Goal: Task Accomplishment & Management: Use online tool/utility

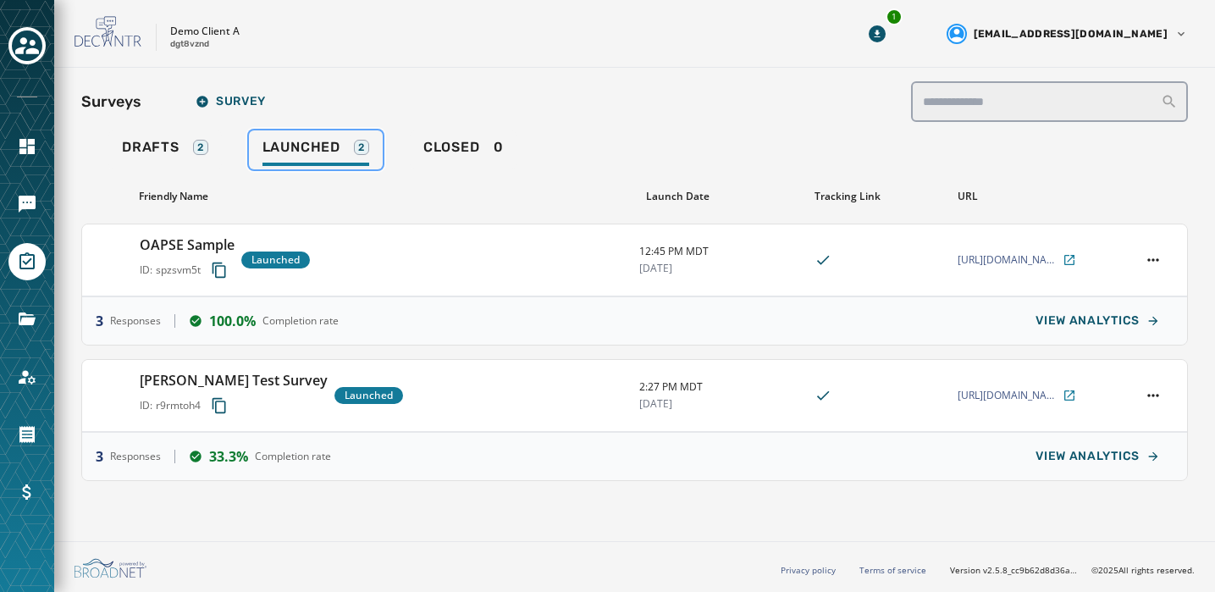
click at [295, 136] on link "Launched 2" at bounding box center [316, 149] width 134 height 39
click at [1004, 259] on span "[URL][DOMAIN_NAME]" at bounding box center [1009, 260] width 102 height 14
click at [25, 315] on icon "Navigate to Files" at bounding box center [27, 318] width 17 height 13
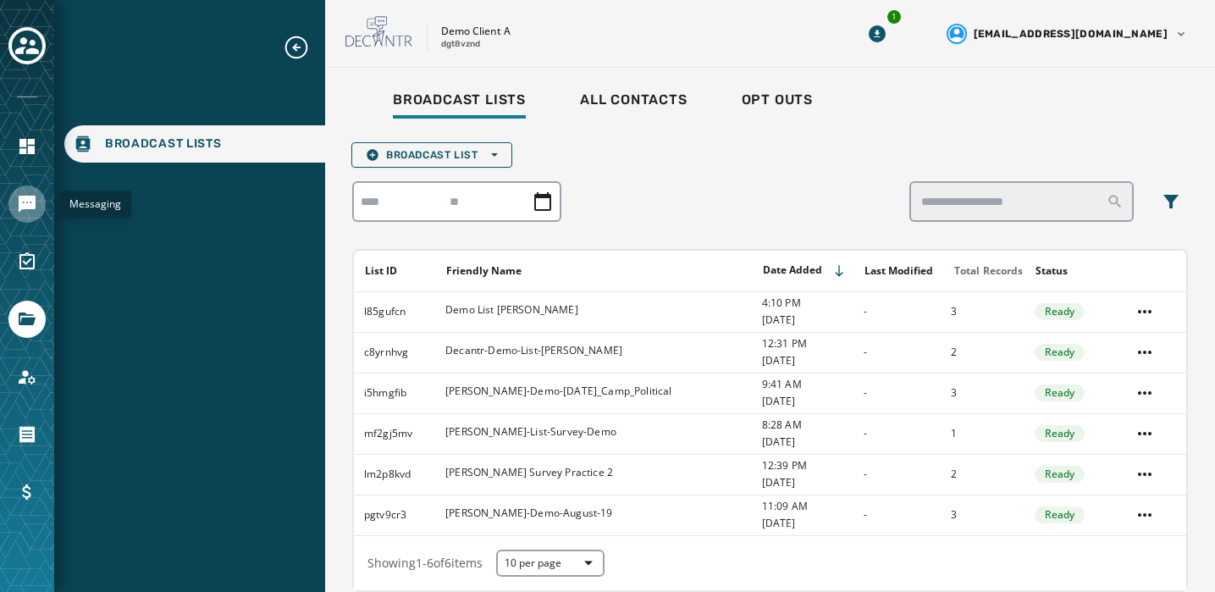
click at [25, 202] on icon "Navigate to Messaging" at bounding box center [27, 204] width 17 height 17
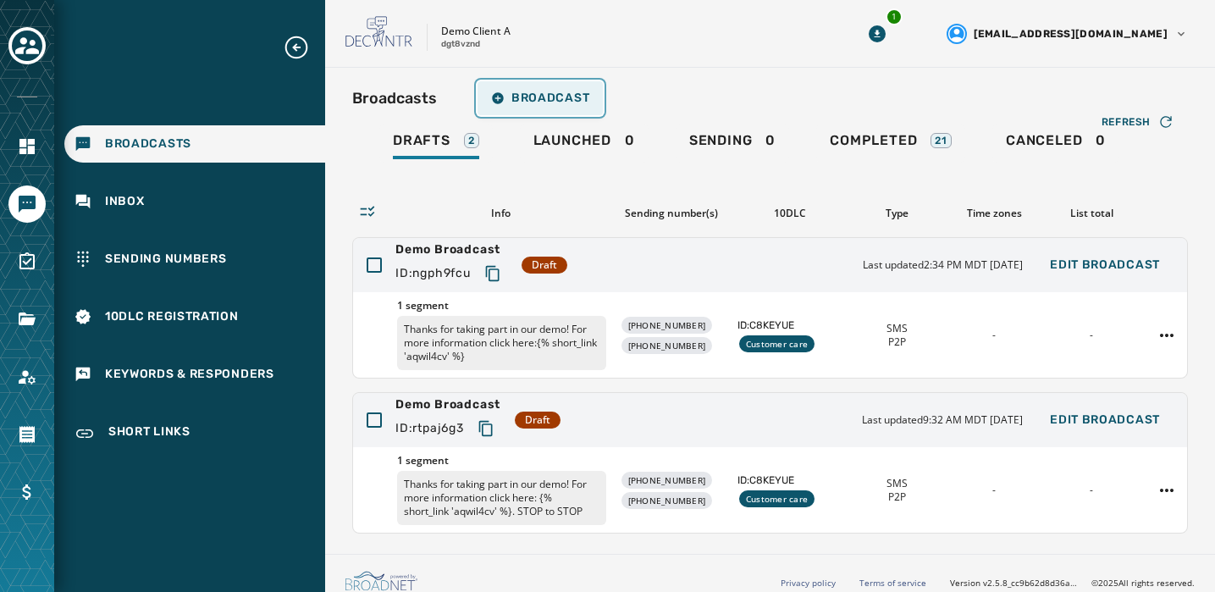
click at [515, 99] on span "Broadcast" at bounding box center [540, 98] width 98 height 14
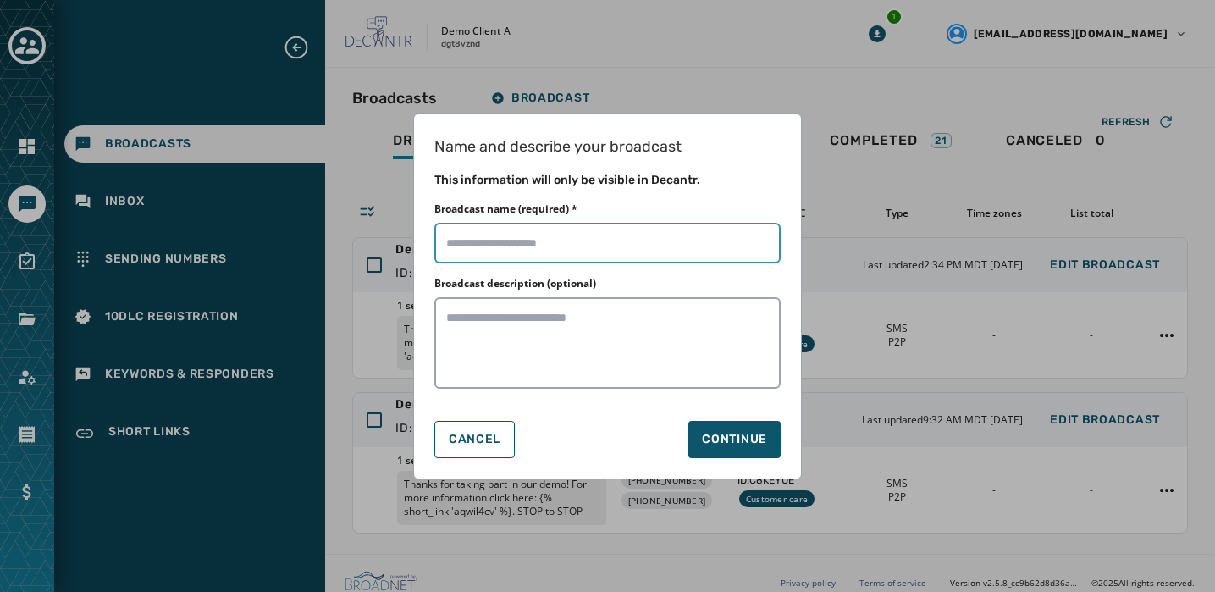
click at [517, 257] on input "Broadcast name (required) *" at bounding box center [607, 243] width 346 height 41
type input "**********"
click at [743, 436] on div "Continue" at bounding box center [734, 439] width 65 height 17
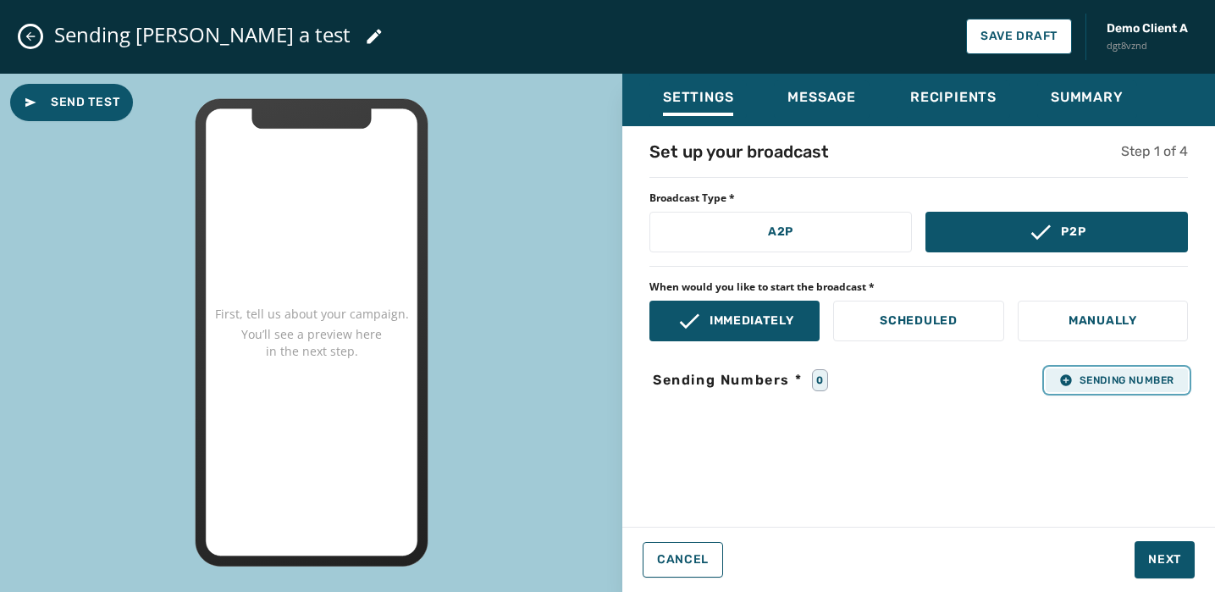
click at [1107, 377] on span "Sending Number" at bounding box center [1116, 380] width 115 height 14
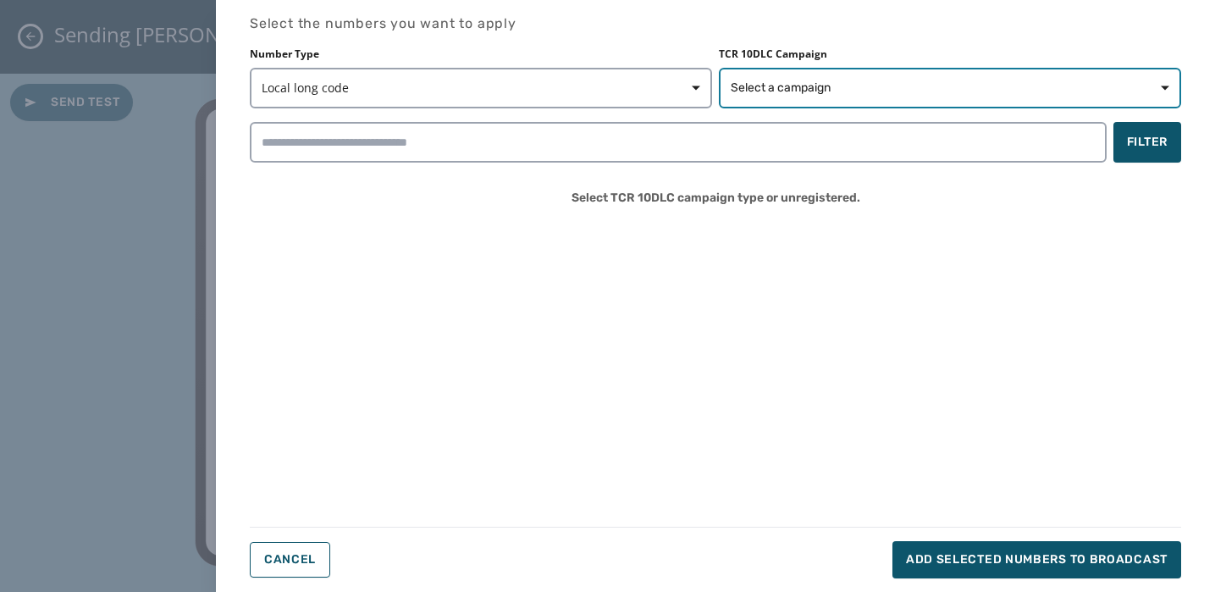
click at [1044, 86] on span "Select a campaign" at bounding box center [950, 88] width 439 height 17
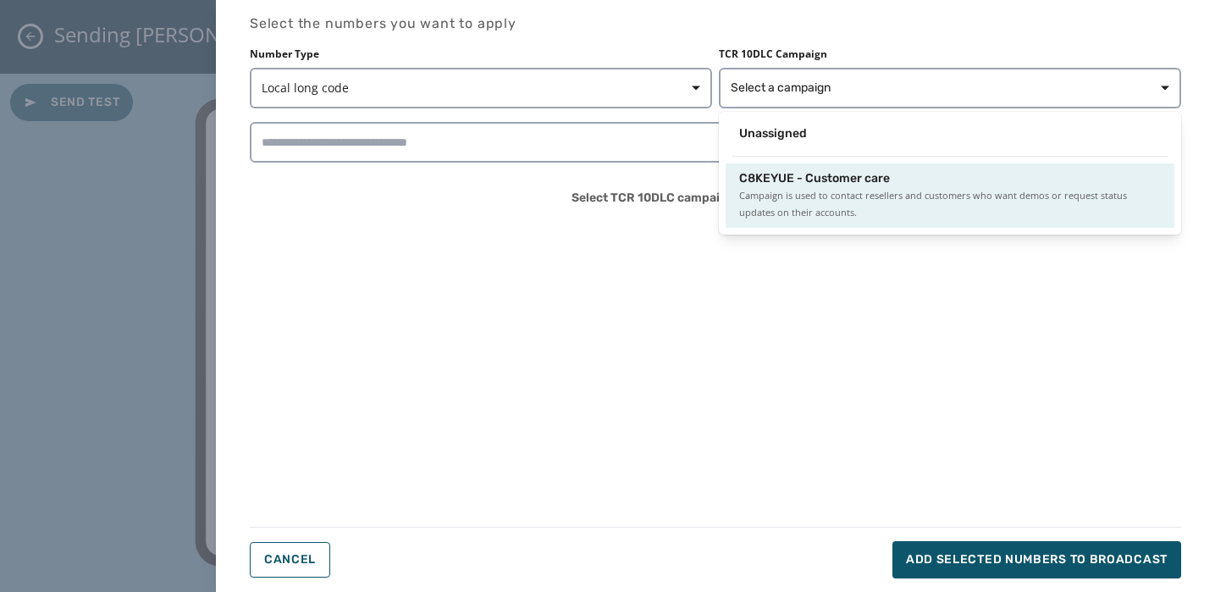
click at [785, 179] on span "C8KEYUE - Customer care" at bounding box center [814, 178] width 151 height 17
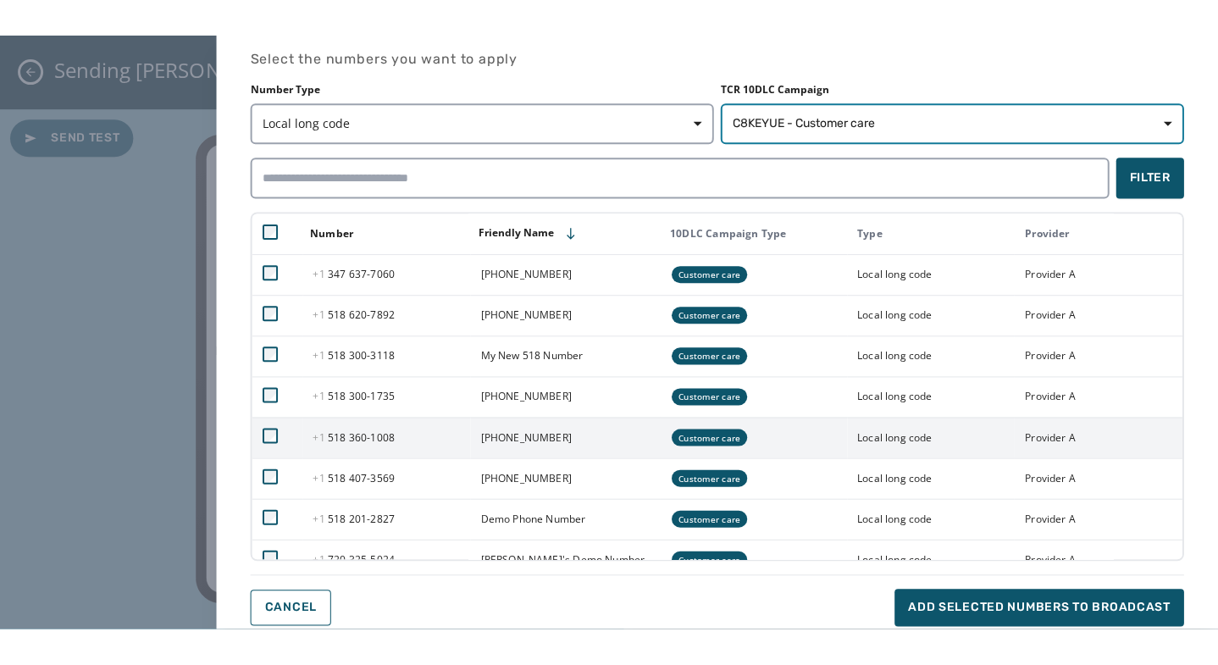
scroll to position [21, 0]
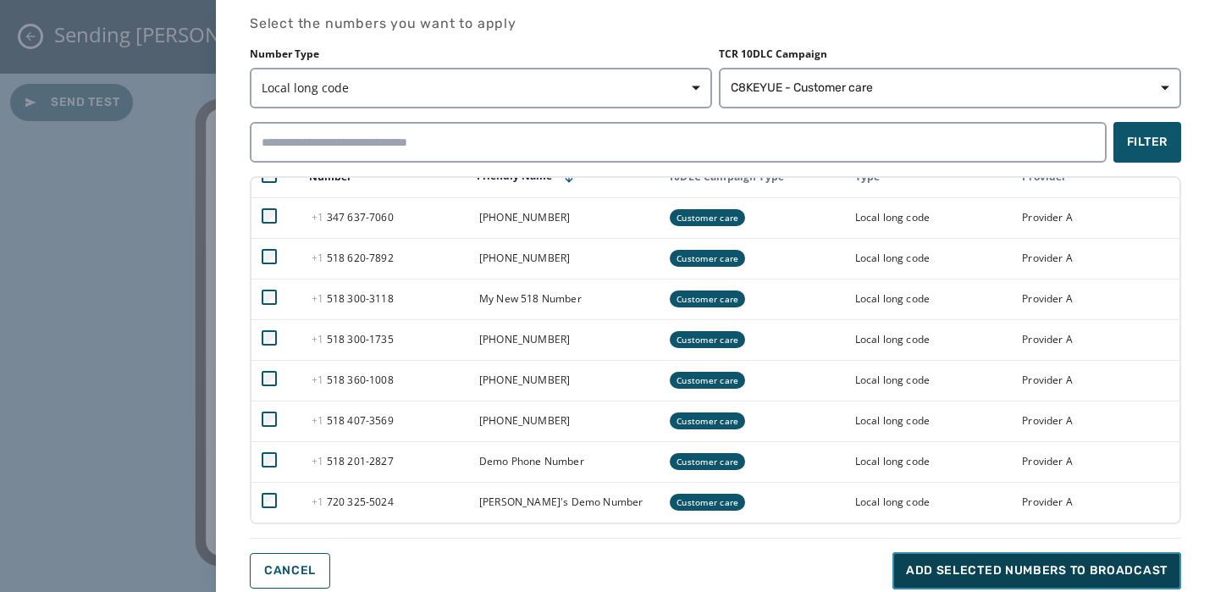
click at [942, 571] on span "Add selected numbers to broadcast" at bounding box center [1037, 570] width 262 height 17
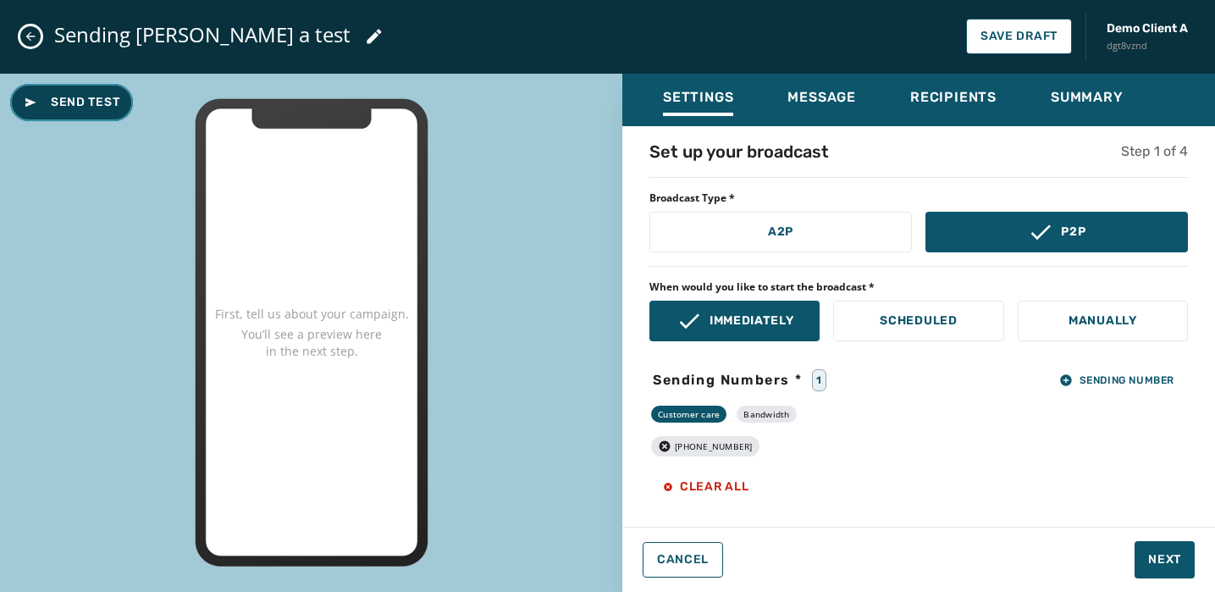
click at [66, 102] on span "Send Test" at bounding box center [72, 102] width 96 height 17
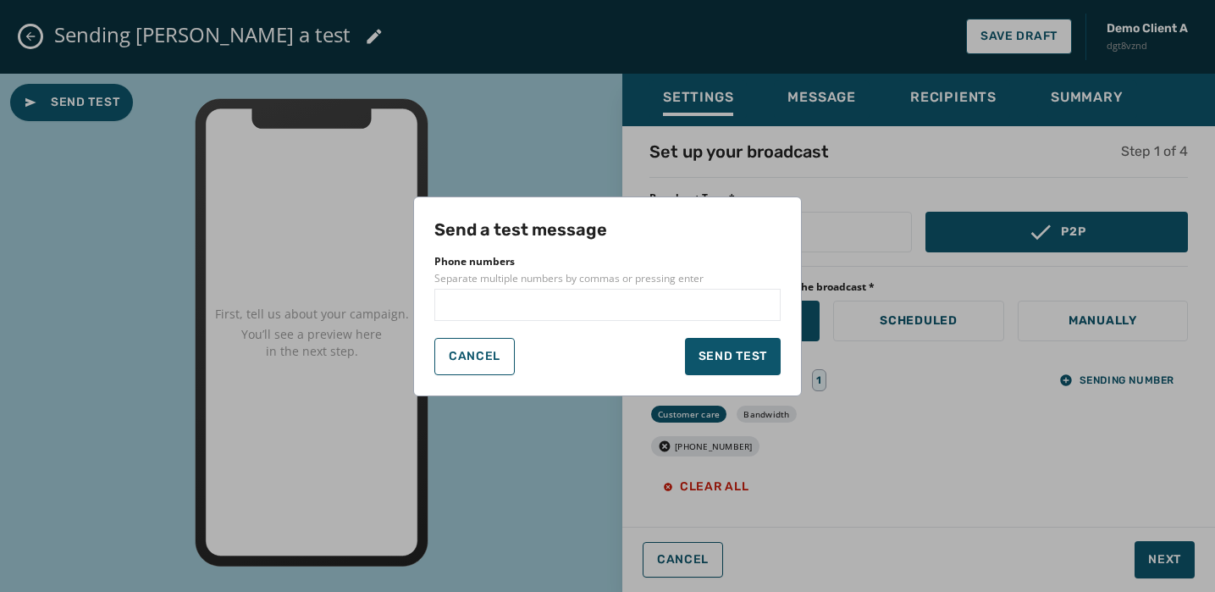
click at [525, 311] on input "text" at bounding box center [607, 304] width 331 height 17
click at [500, 297] on input "text" at bounding box center [607, 304] width 331 height 17
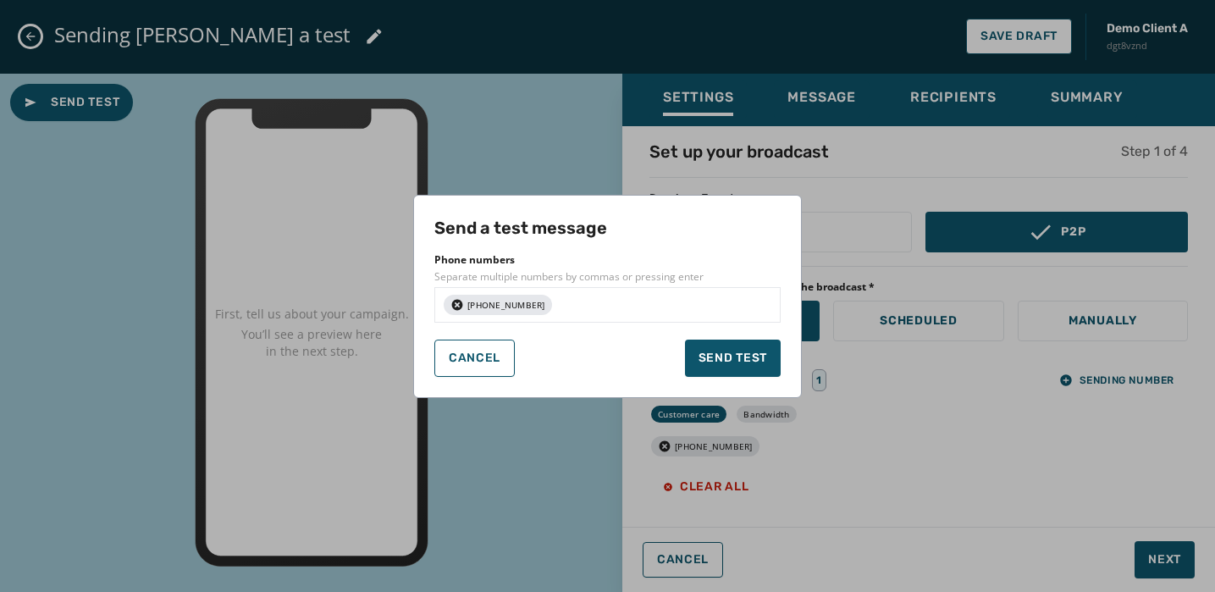
click at [685, 340] on button "Send test" at bounding box center [733, 358] width 96 height 37
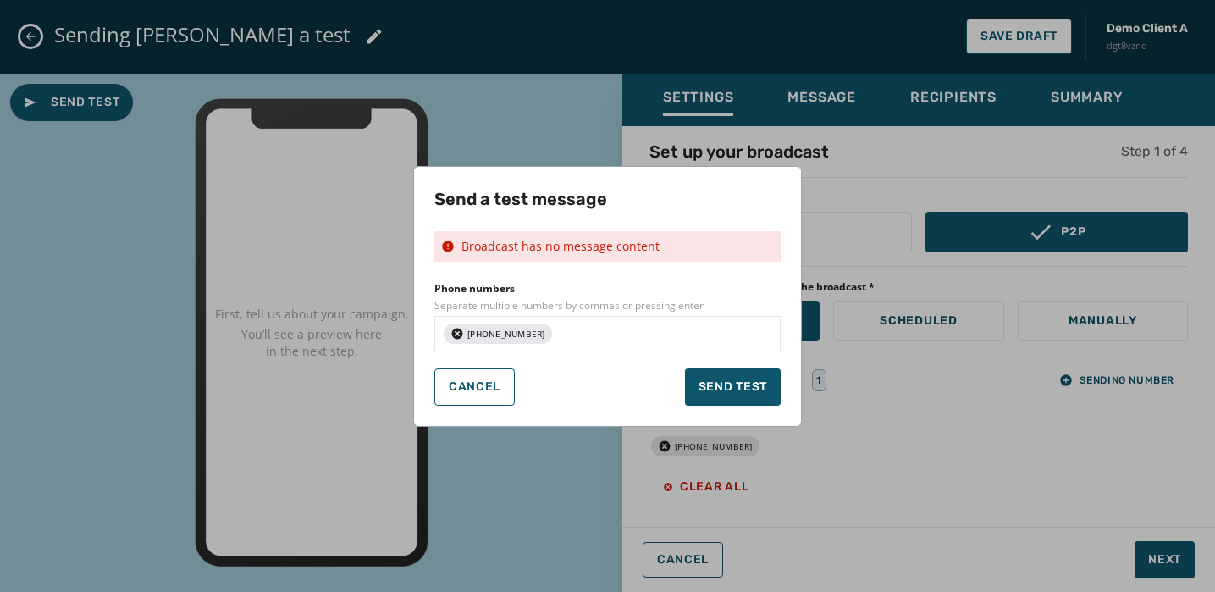
click at [624, 373] on div "Cancel Send test" at bounding box center [607, 386] width 346 height 37
click at [472, 389] on span "Cancel" at bounding box center [475, 387] width 52 height 14
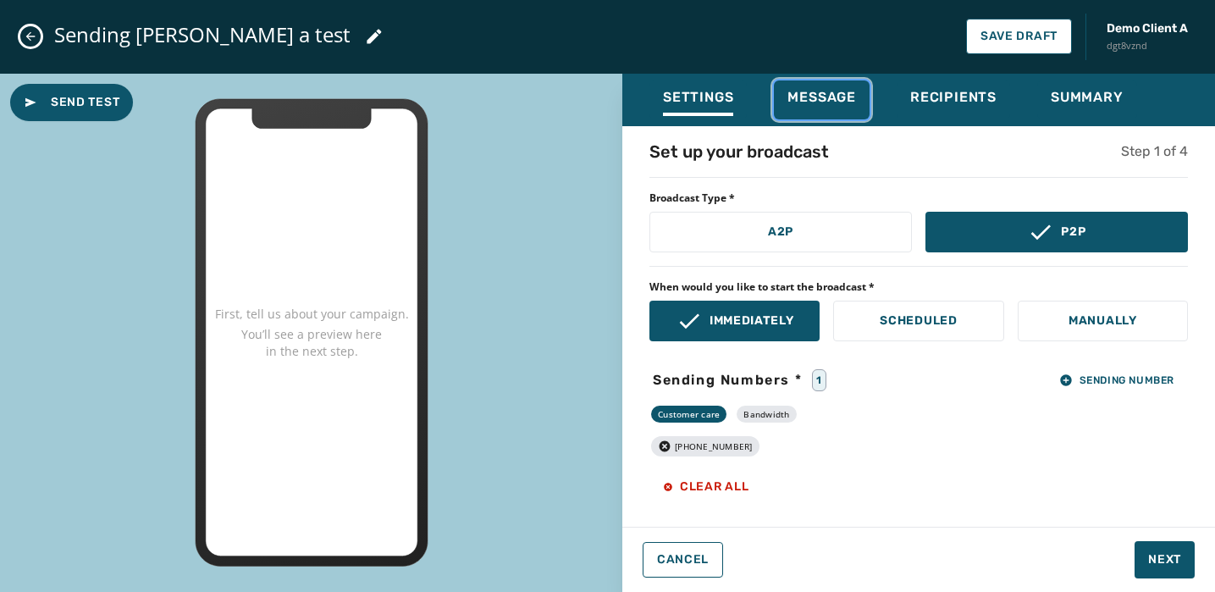
click at [814, 97] on span "Message" at bounding box center [821, 97] width 69 height 17
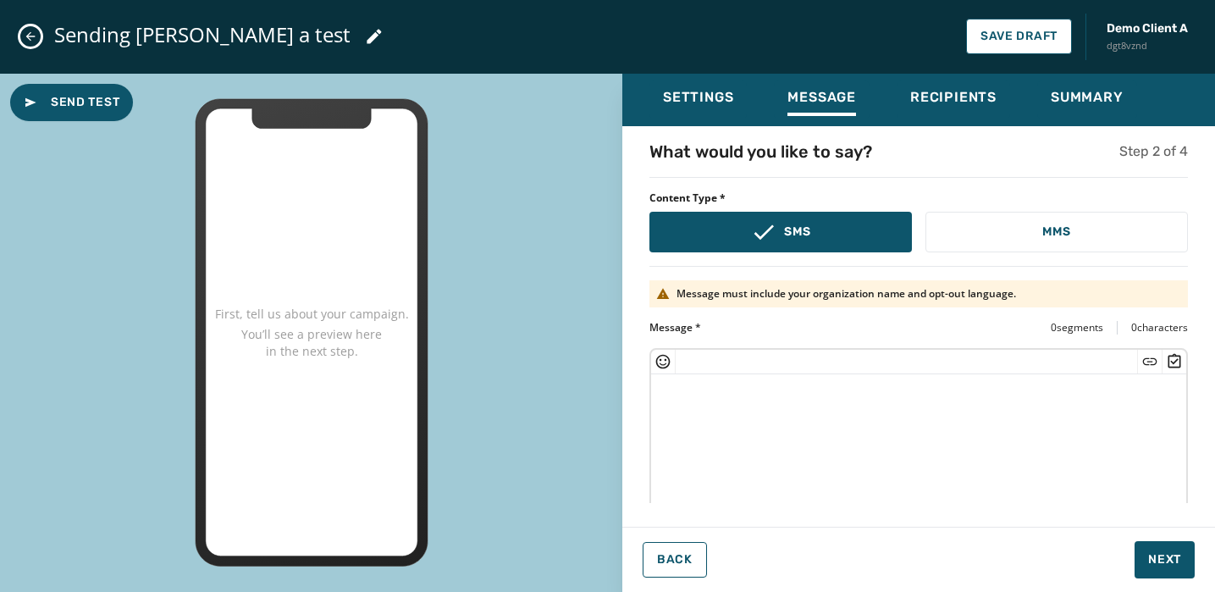
click at [765, 407] on textarea at bounding box center [918, 443] width 535 height 139
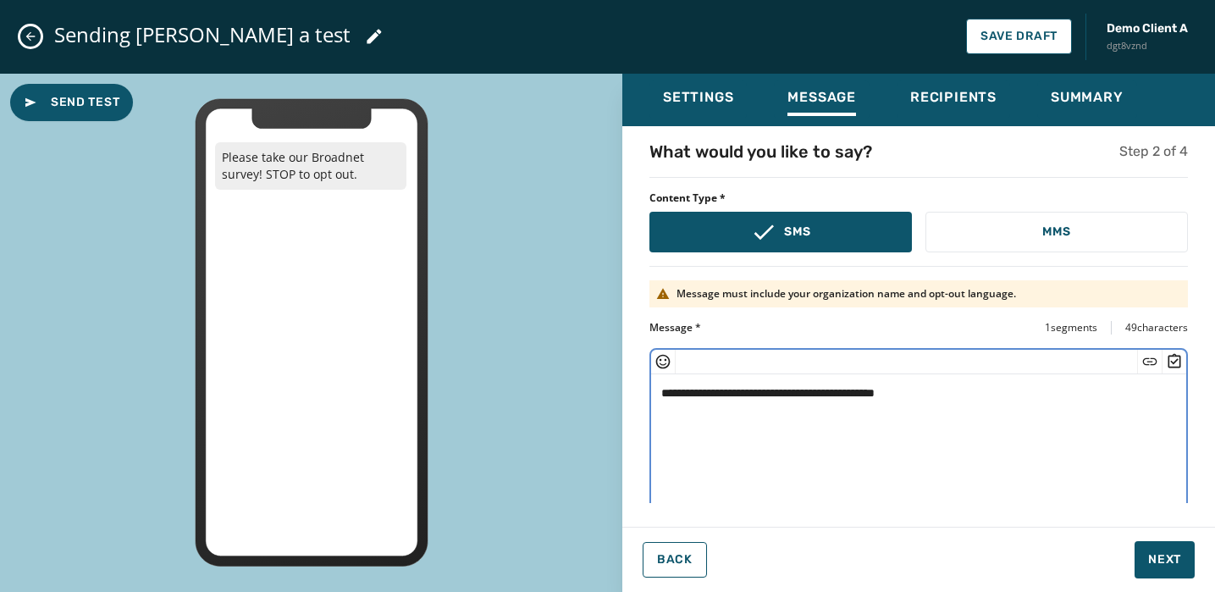
click at [1175, 361] on icon "Insert Survey" at bounding box center [1174, 360] width 13 height 14
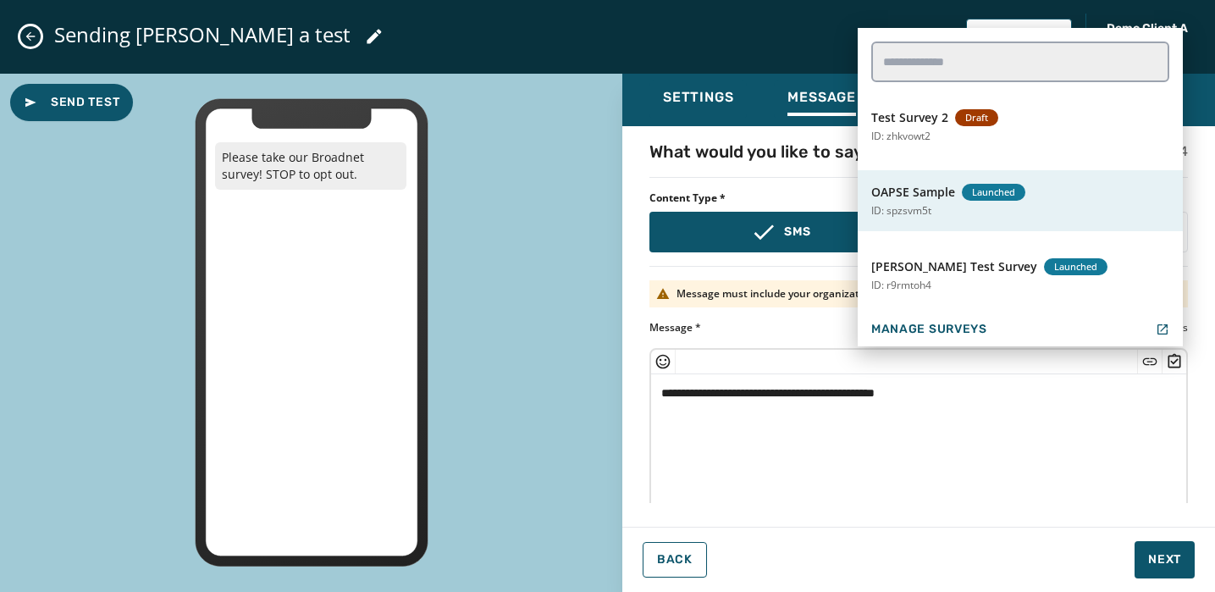
click at [921, 200] on button "OAPSE Sample Launched ID: spzsvm5t" at bounding box center [1020, 200] width 325 height 61
type textarea "**********"
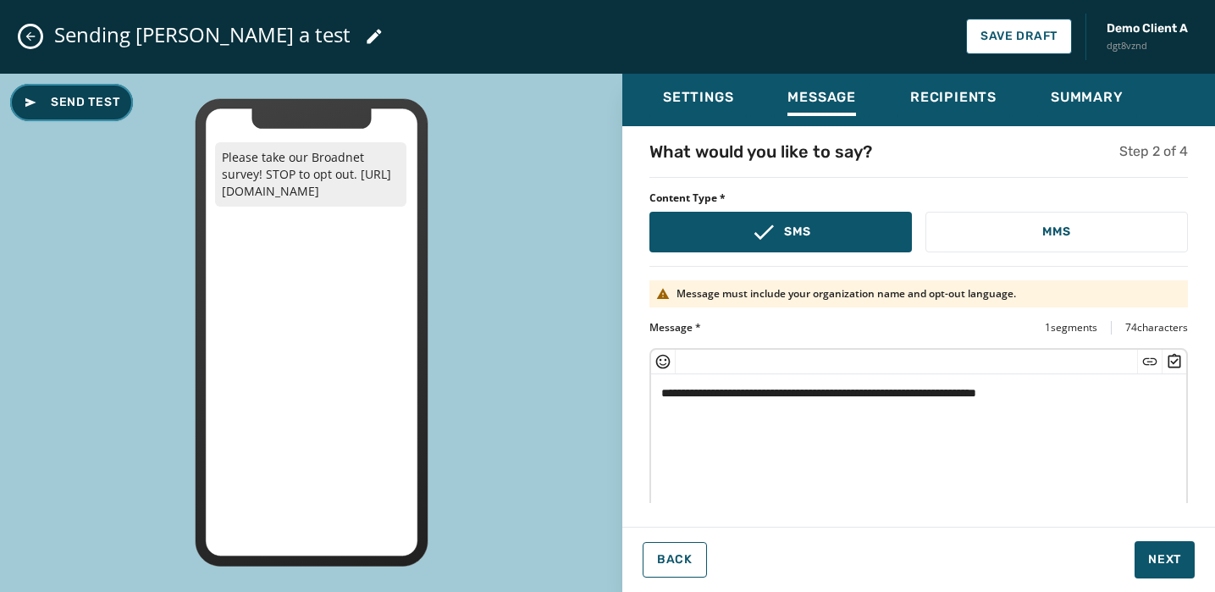
click at [80, 97] on span "Send Test" at bounding box center [72, 102] width 96 height 17
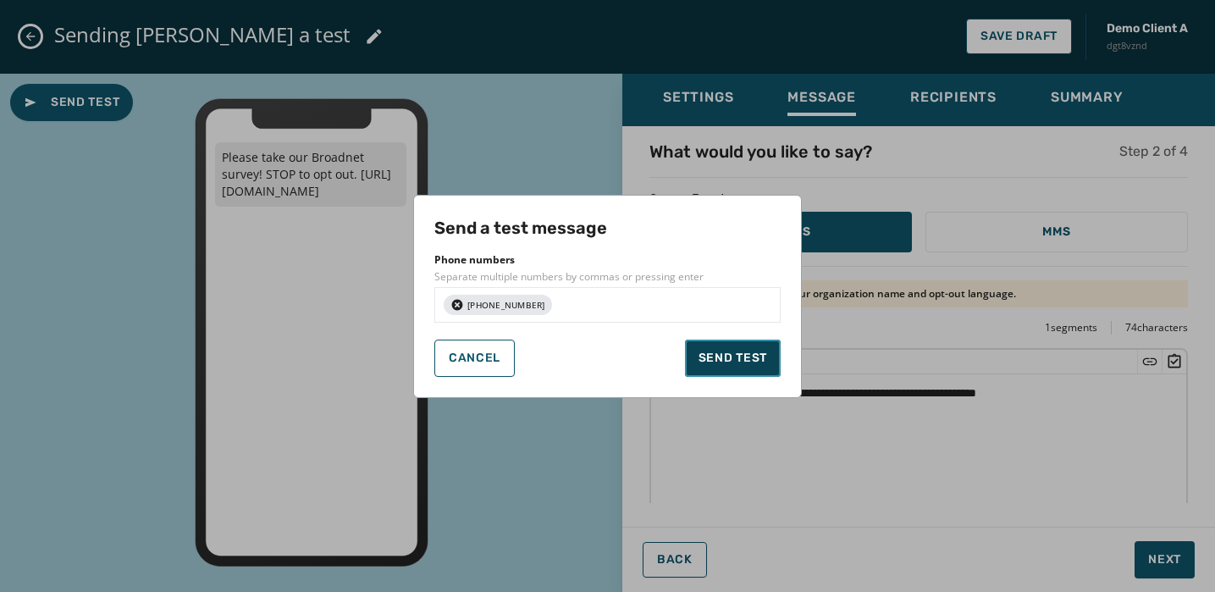
click at [732, 352] on span "Send test" at bounding box center [733, 358] width 69 height 17
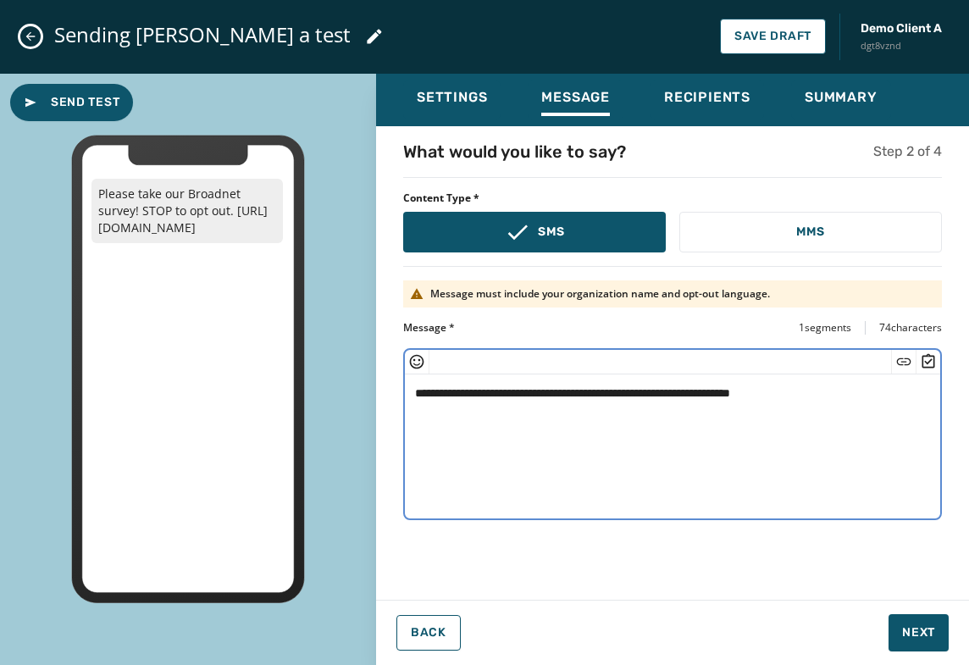
click at [850, 392] on textarea "**********" at bounding box center [672, 443] width 535 height 139
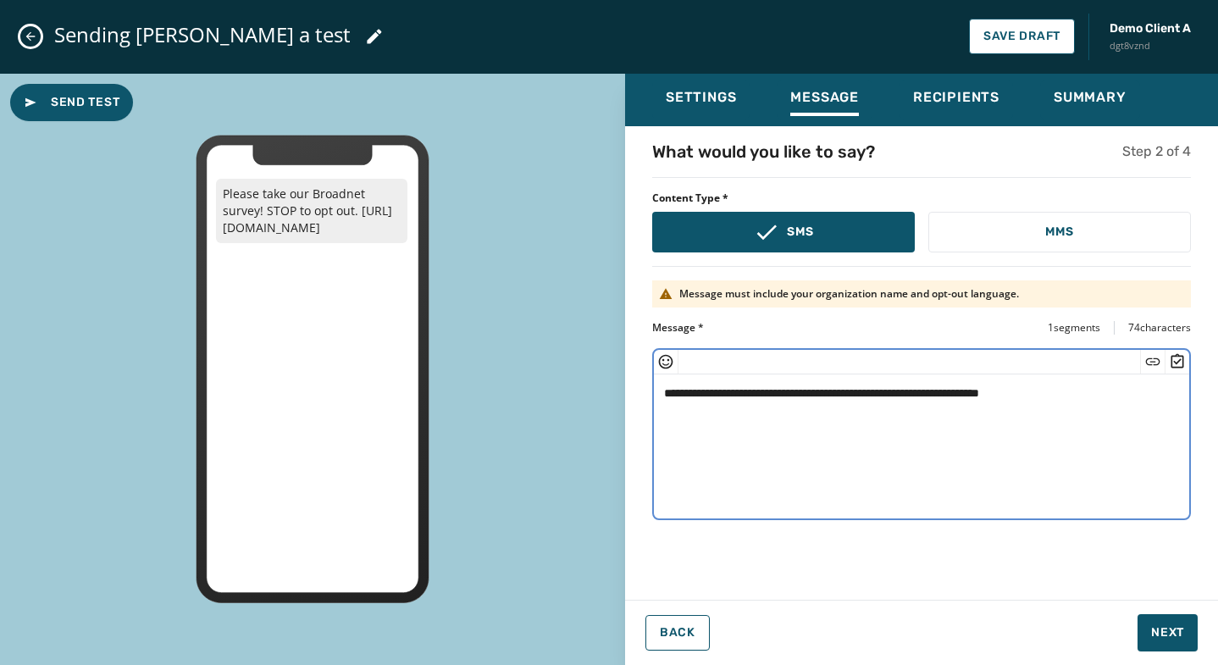
click at [30, 31] on icon "Close admin drawer" at bounding box center [31, 37] width 14 height 14
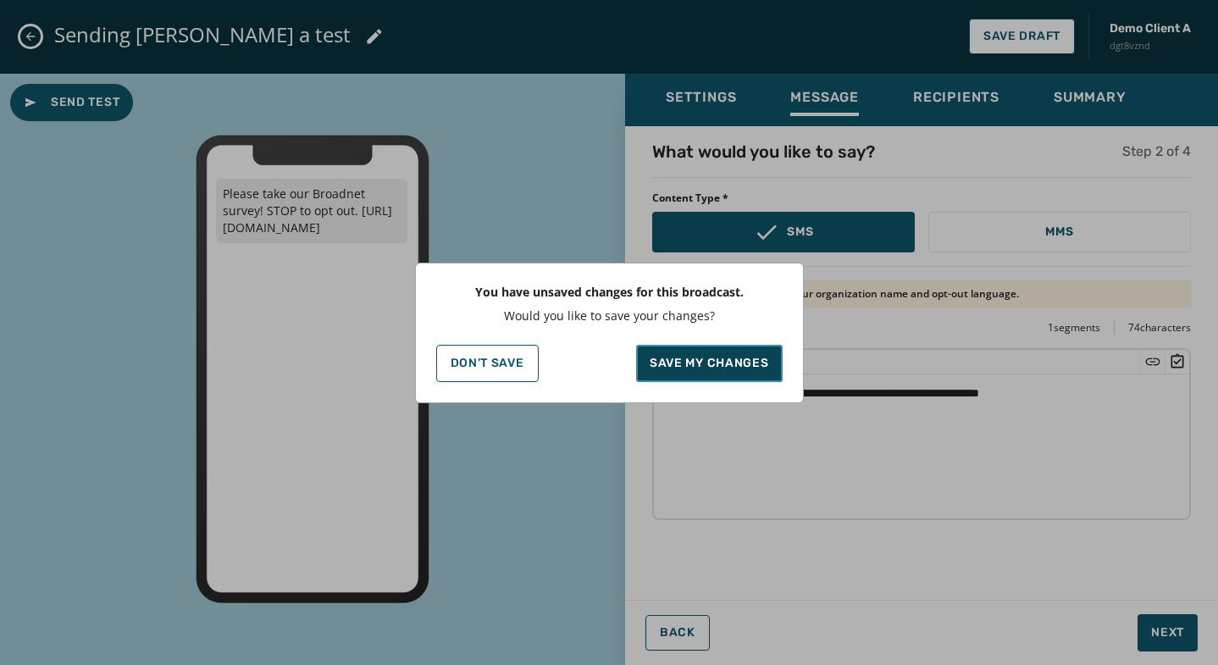
click at [753, 362] on p "Save my changes" at bounding box center [708, 363] width 119 height 17
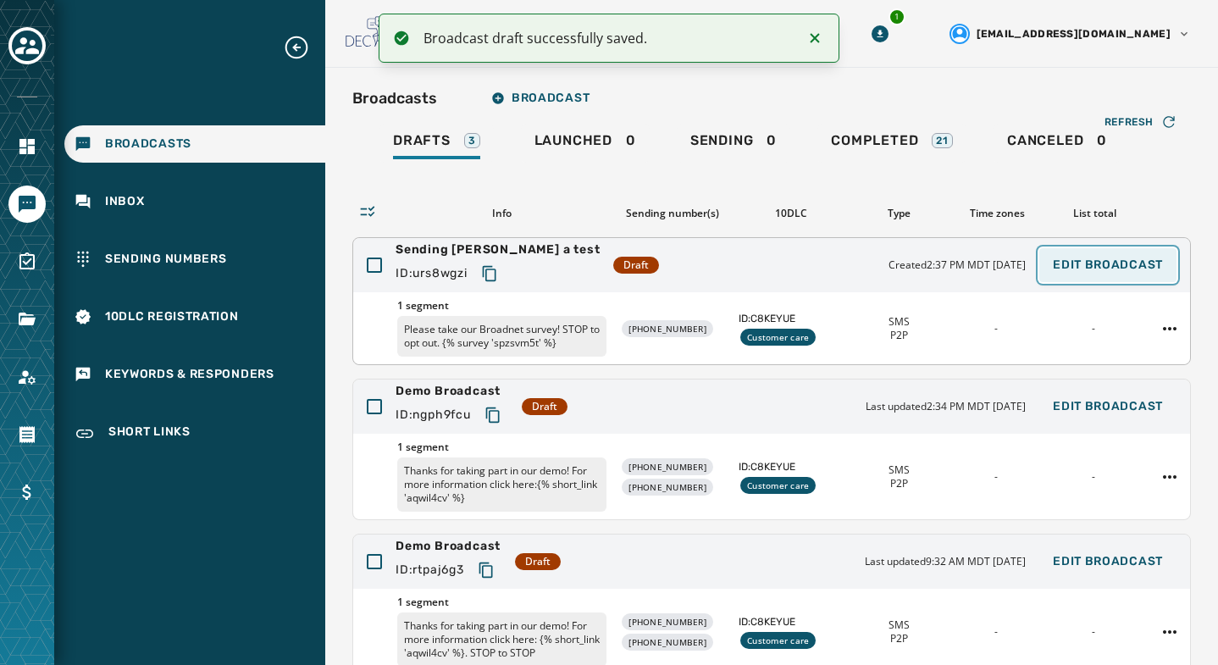
click at [1118, 264] on span "Edit Broadcast" at bounding box center [1107, 265] width 110 height 14
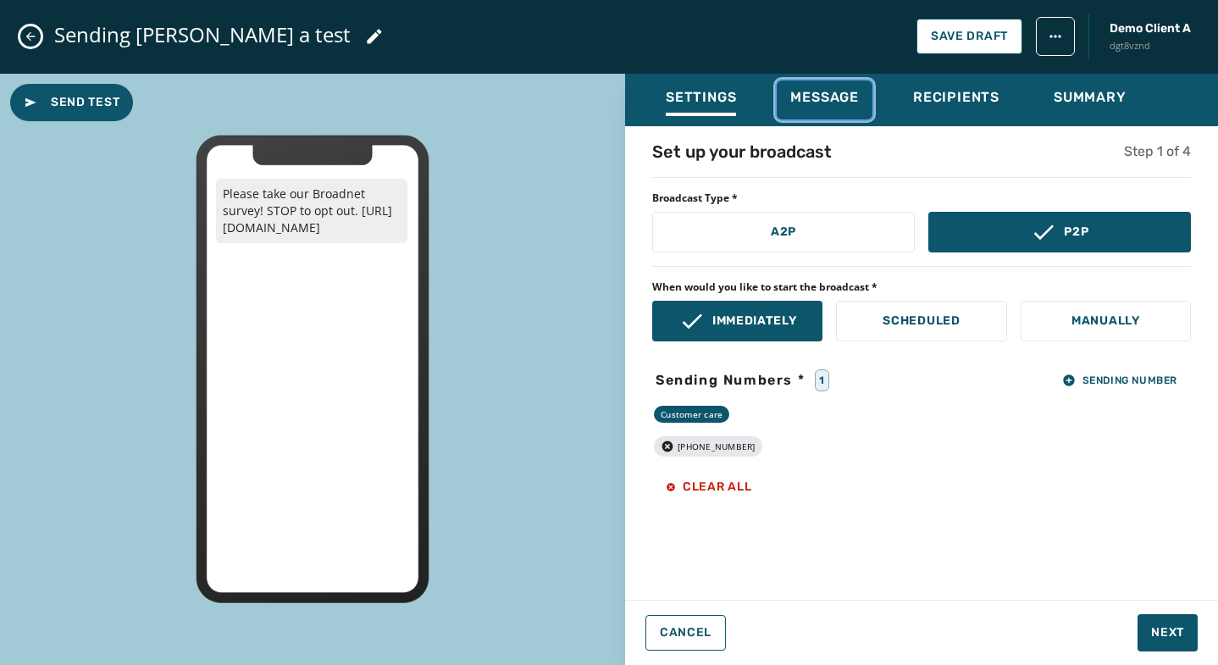
click at [828, 93] on span "Message" at bounding box center [824, 97] width 69 height 17
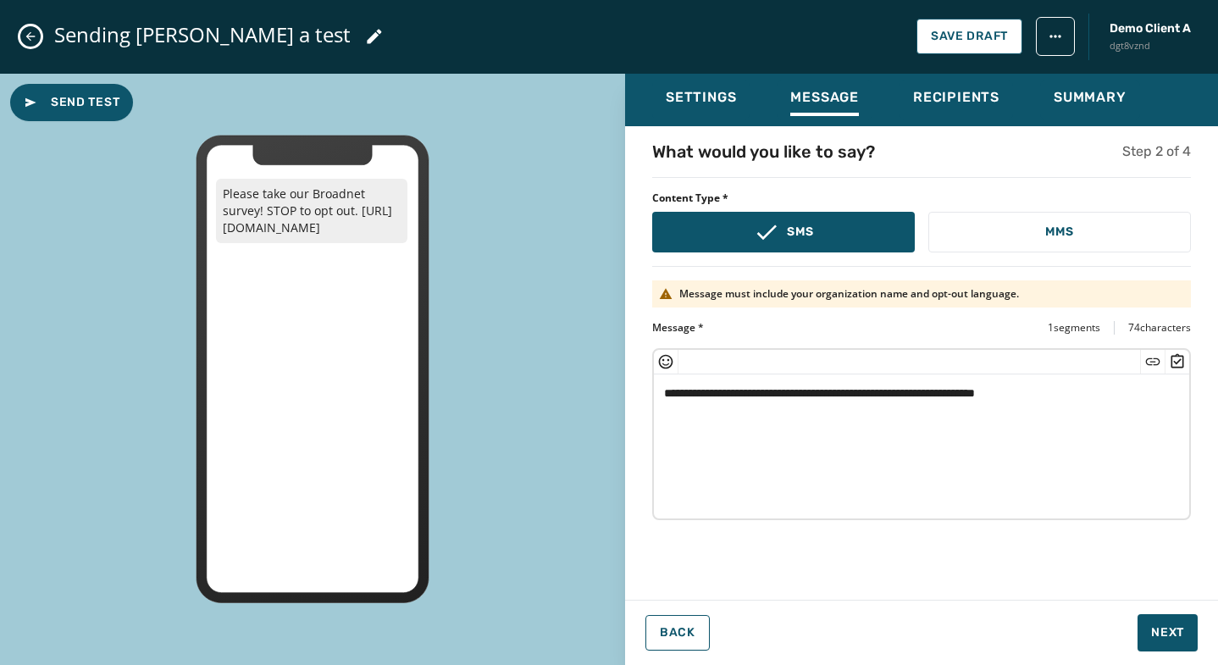
click at [32, 33] on icon "Close admin drawer" at bounding box center [31, 37] width 14 height 14
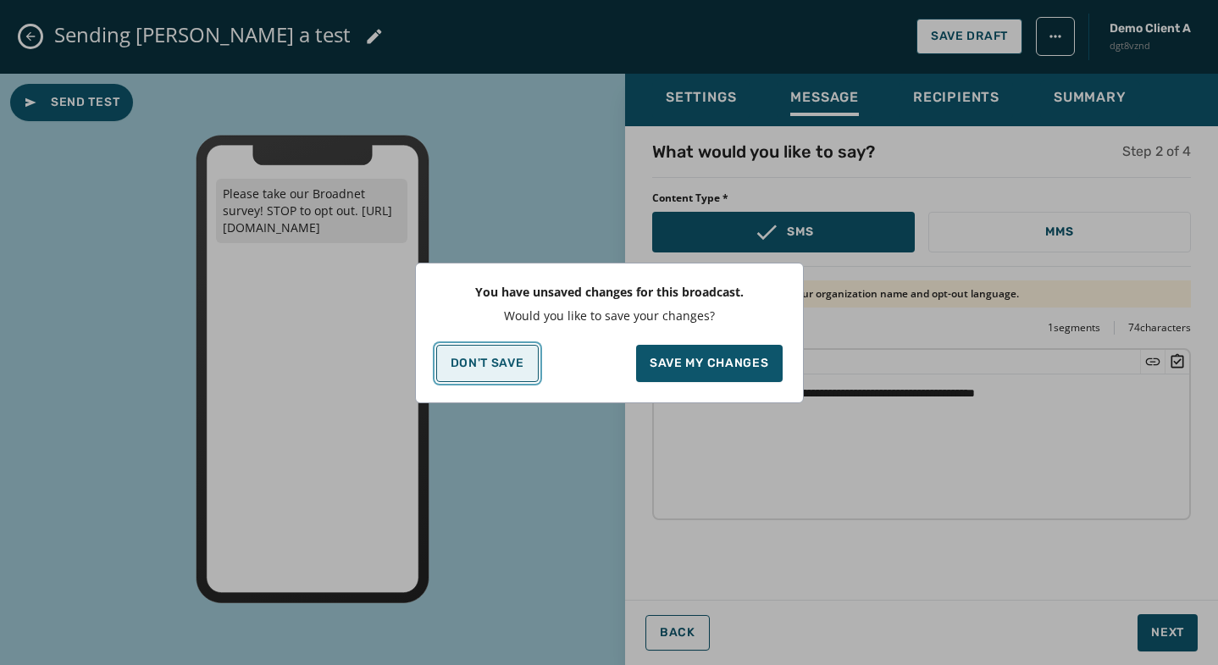
click at [508, 363] on p "Don't Save" at bounding box center [487, 363] width 74 height 14
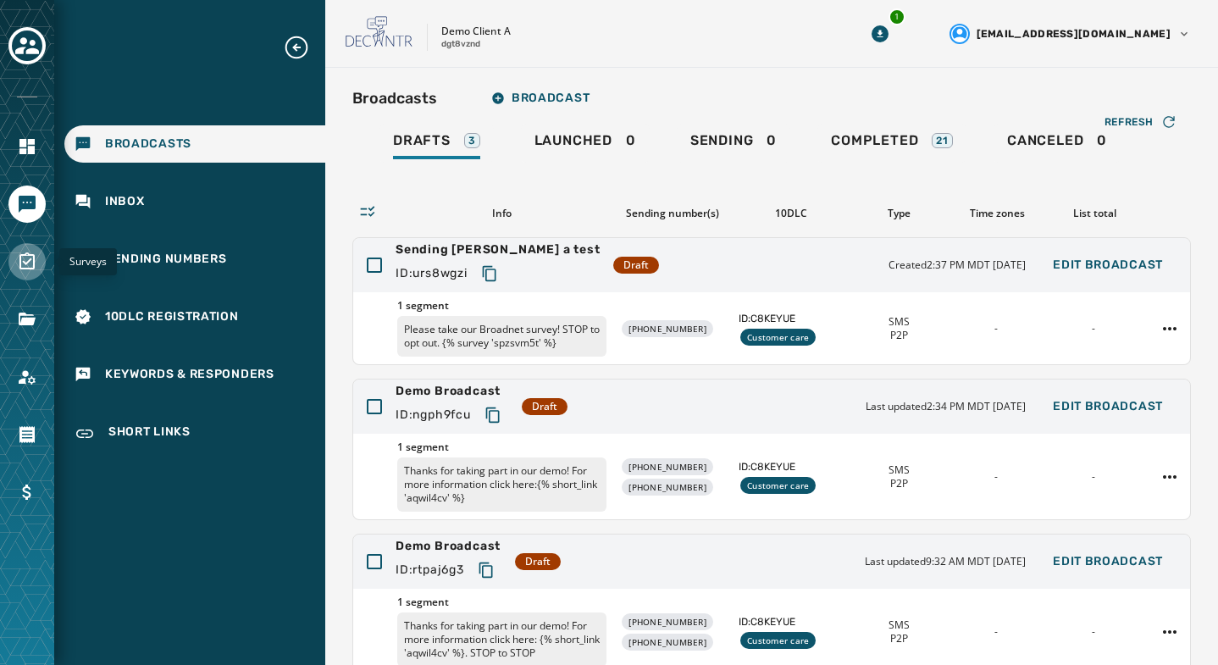
click at [25, 262] on icon "Navigate to Surveys" at bounding box center [26, 260] width 15 height 17
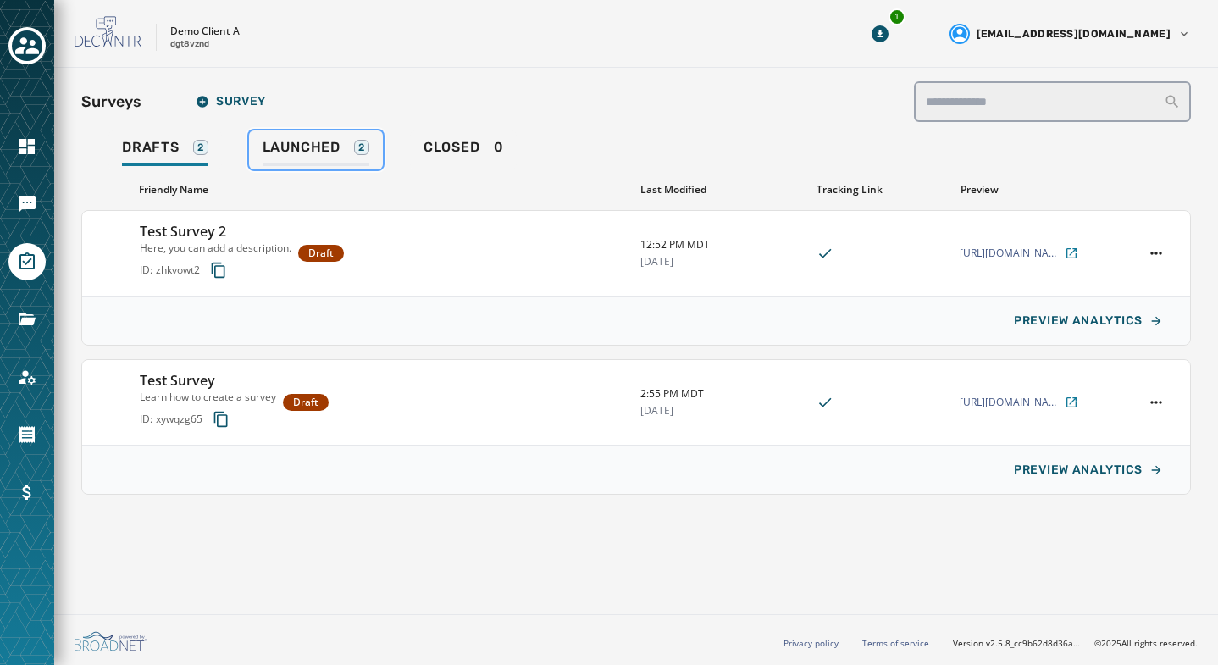
click at [313, 150] on span "Launched" at bounding box center [301, 147] width 78 height 17
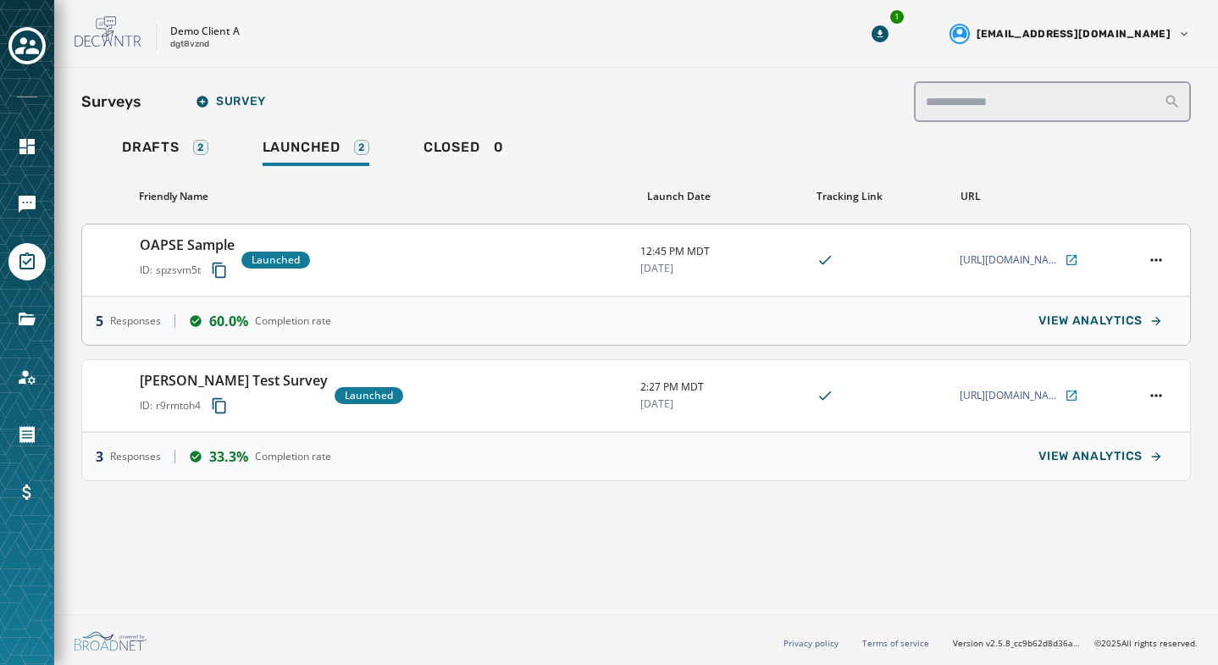
click at [476, 271] on div "OAPSE Sample ID: spzsvm5t Launched" at bounding box center [383, 260] width 487 height 51
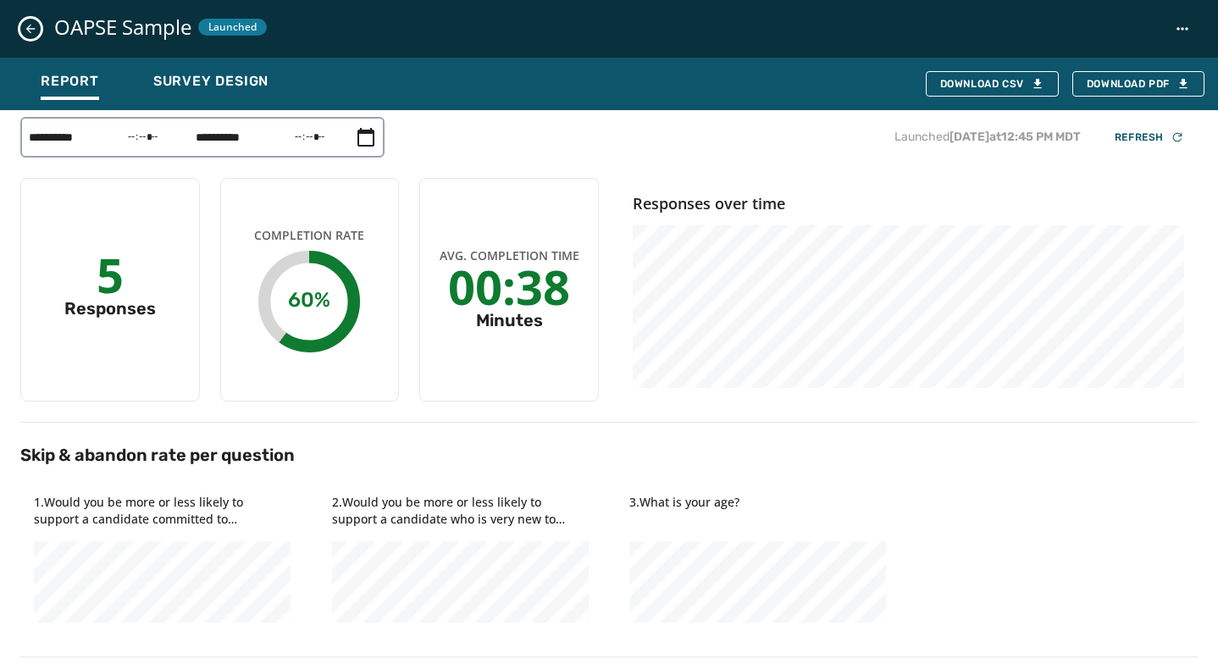
click at [29, 26] on icon "Close survey details drawer" at bounding box center [30, 29] width 9 height 9
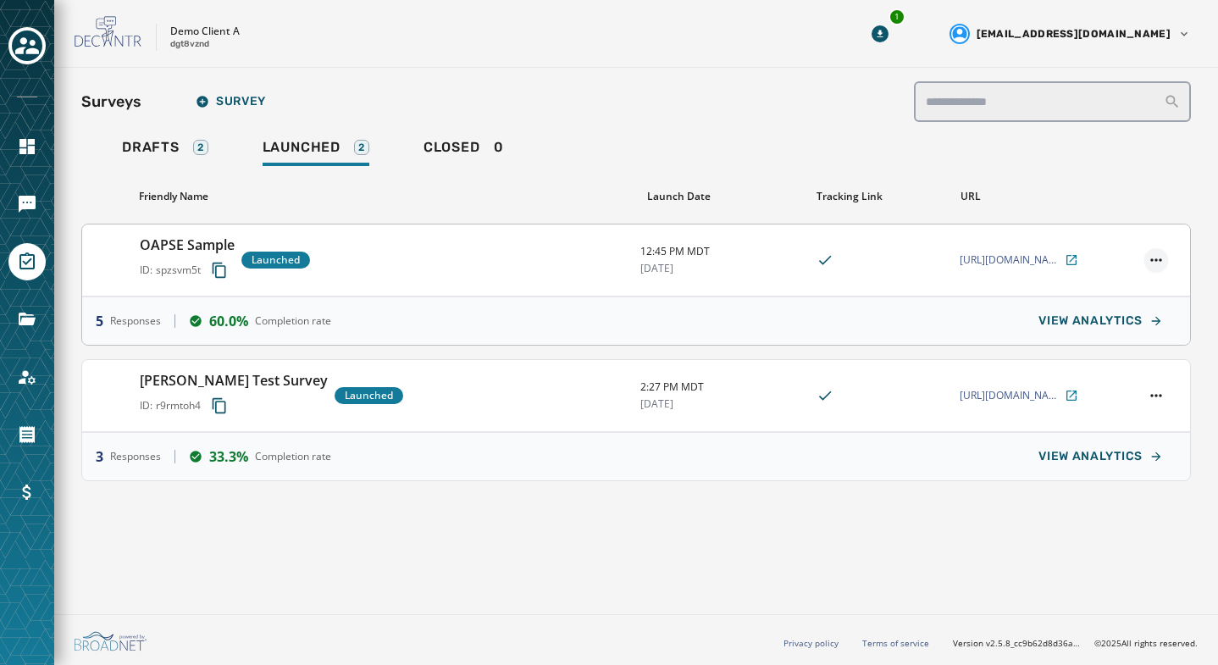
click at [1158, 262] on html "**********" at bounding box center [609, 332] width 1218 height 665
click at [1088, 365] on div "Unlaunch" at bounding box center [1109, 366] width 114 height 27
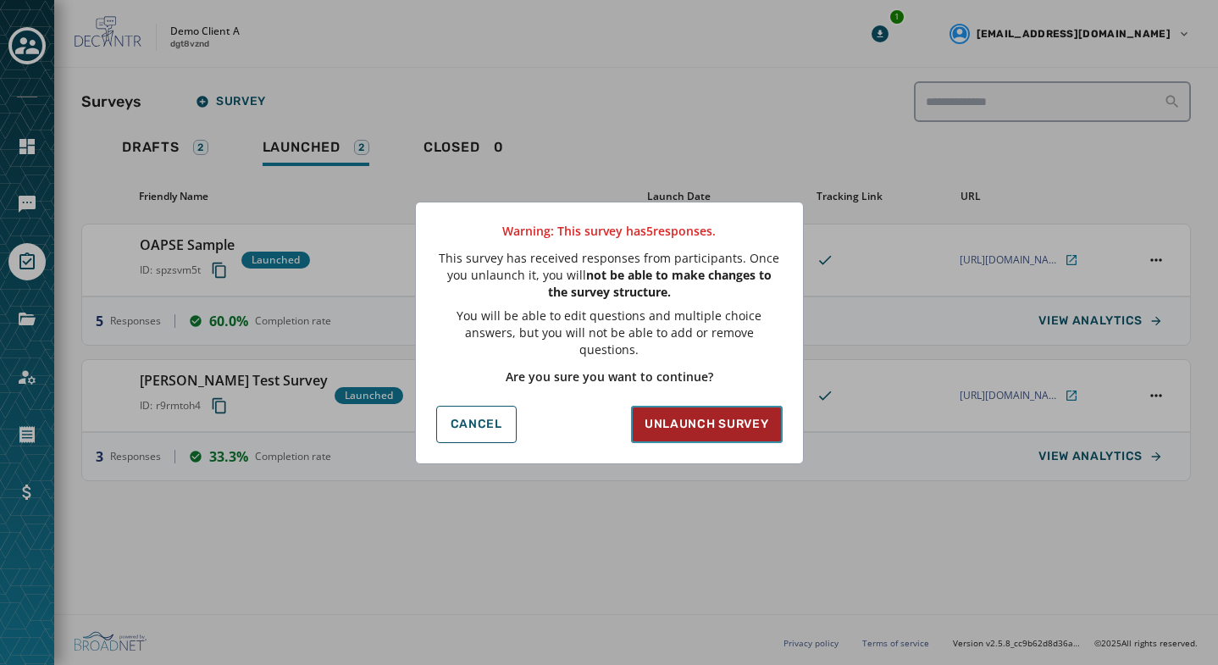
click at [685, 417] on span "Unlaunch survey" at bounding box center [706, 424] width 124 height 17
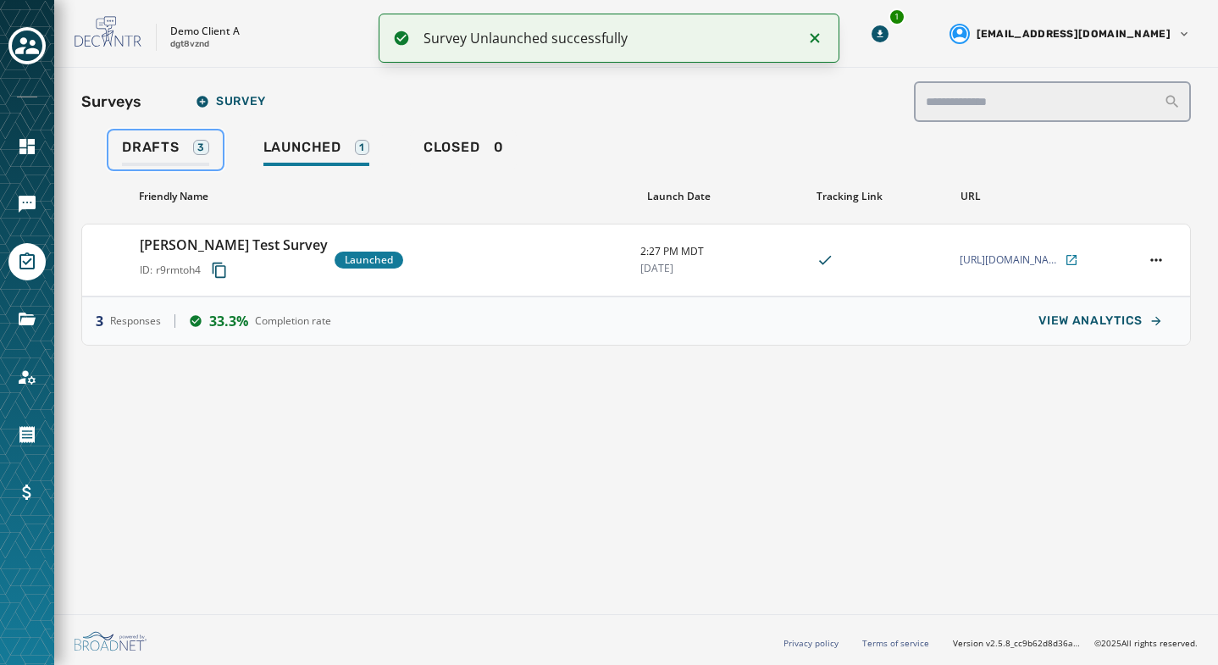
click at [156, 145] on span "Drafts" at bounding box center [151, 147] width 58 height 17
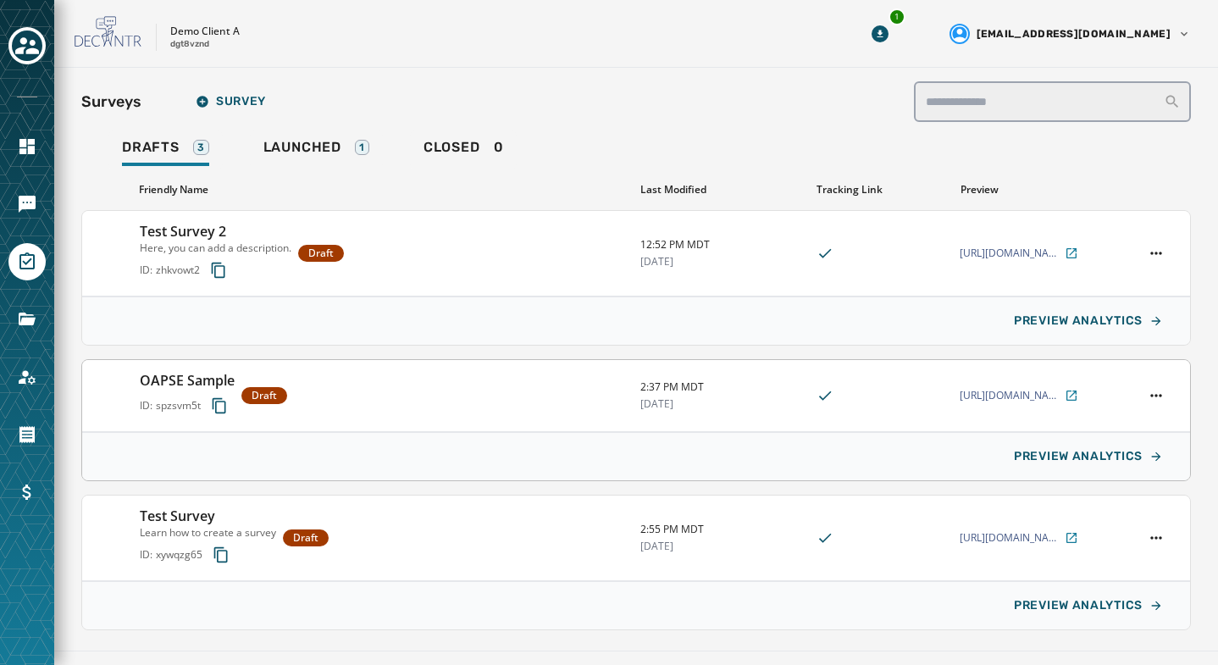
click at [478, 400] on div "OAPSE Sample ID: spzsvm5t Draft" at bounding box center [383, 395] width 487 height 51
type input "**********"
type textarea "**********"
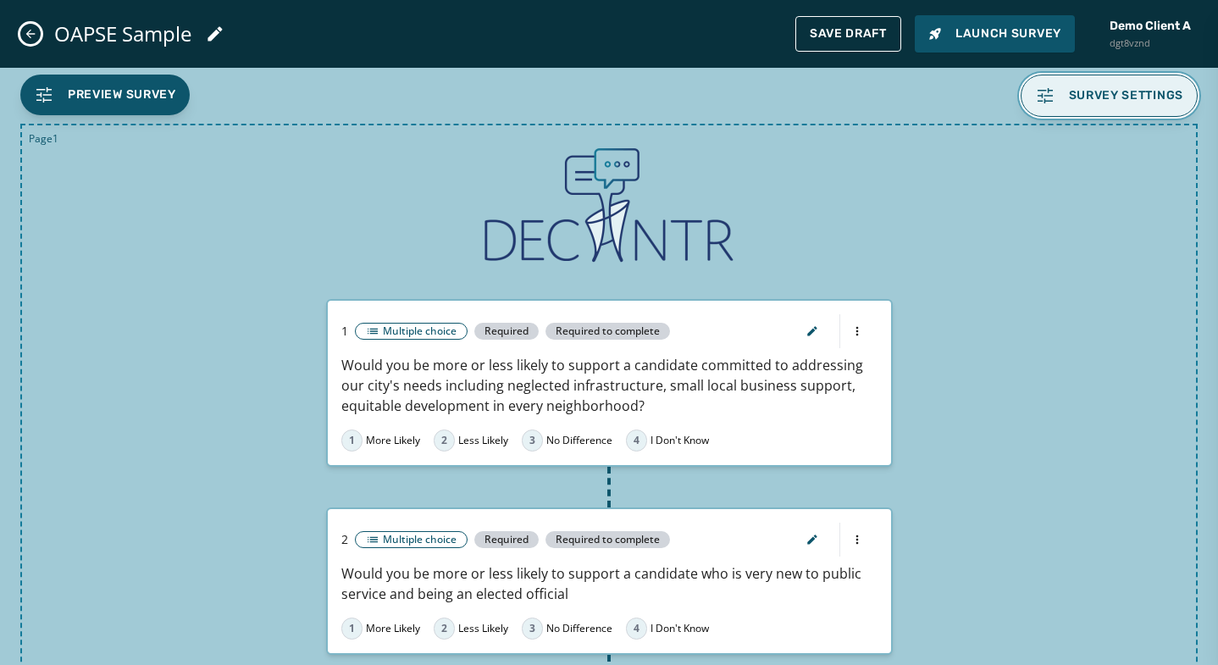
click at [1095, 91] on span "Survey settings" at bounding box center [1126, 96] width 115 height 14
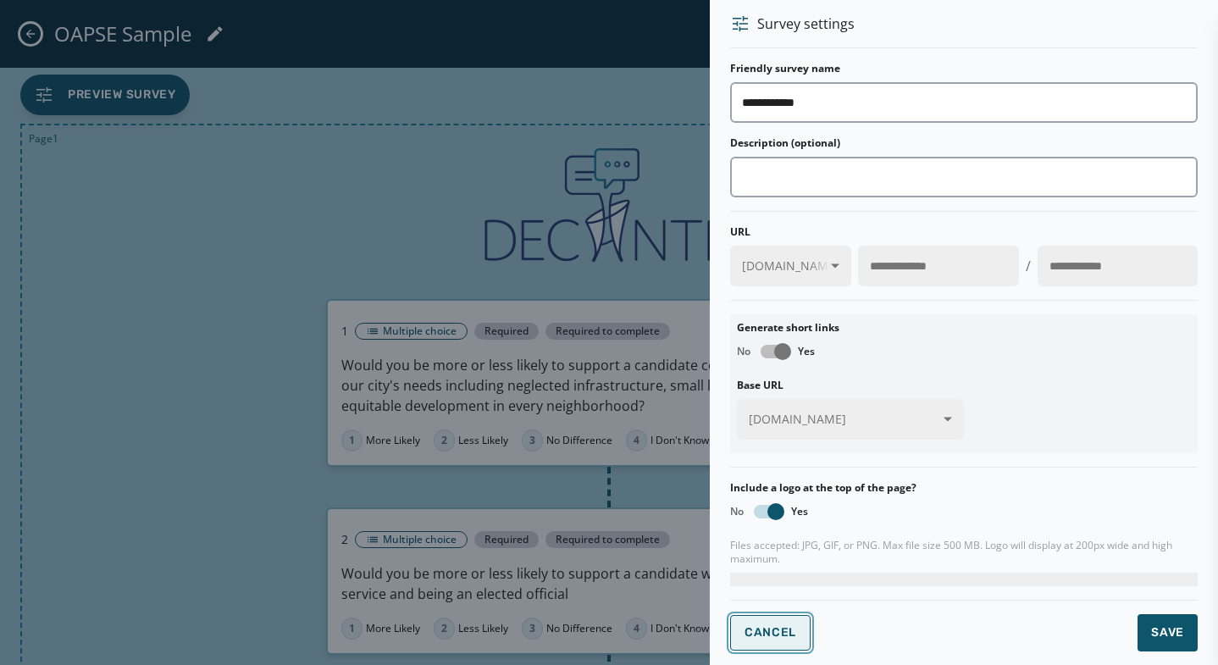
click at [783, 591] on span "Cancel" at bounding box center [770, 633] width 52 height 14
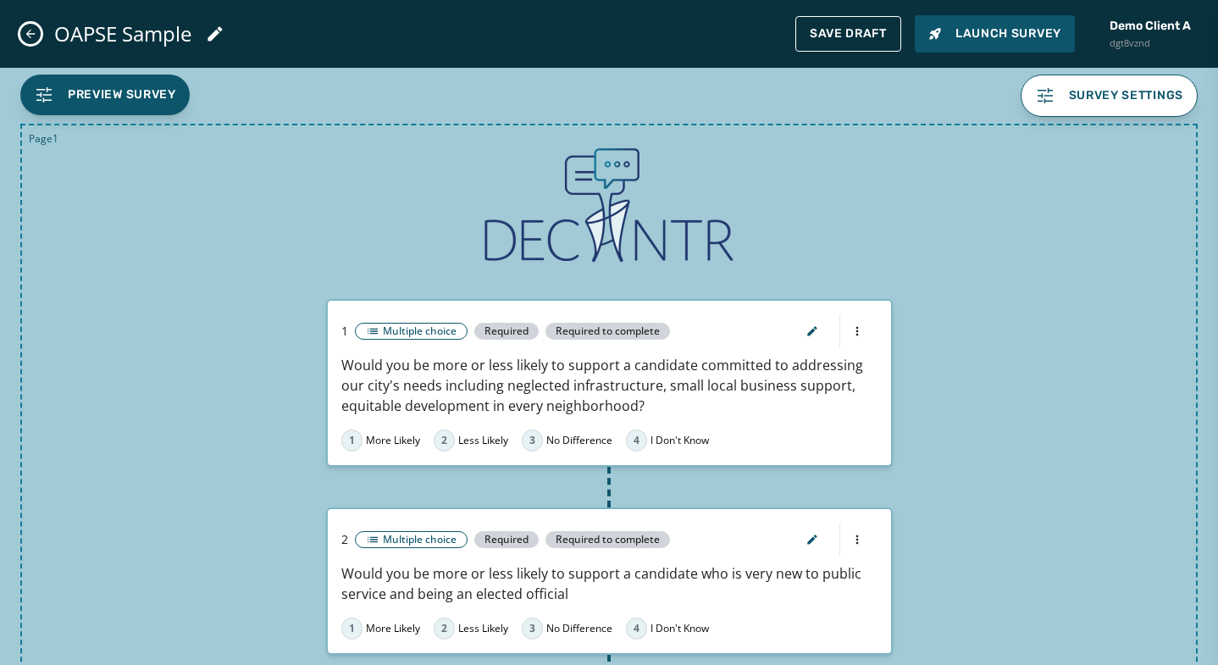
click at [33, 35] on icon "Close admin drawer" at bounding box center [31, 34] width 14 height 14
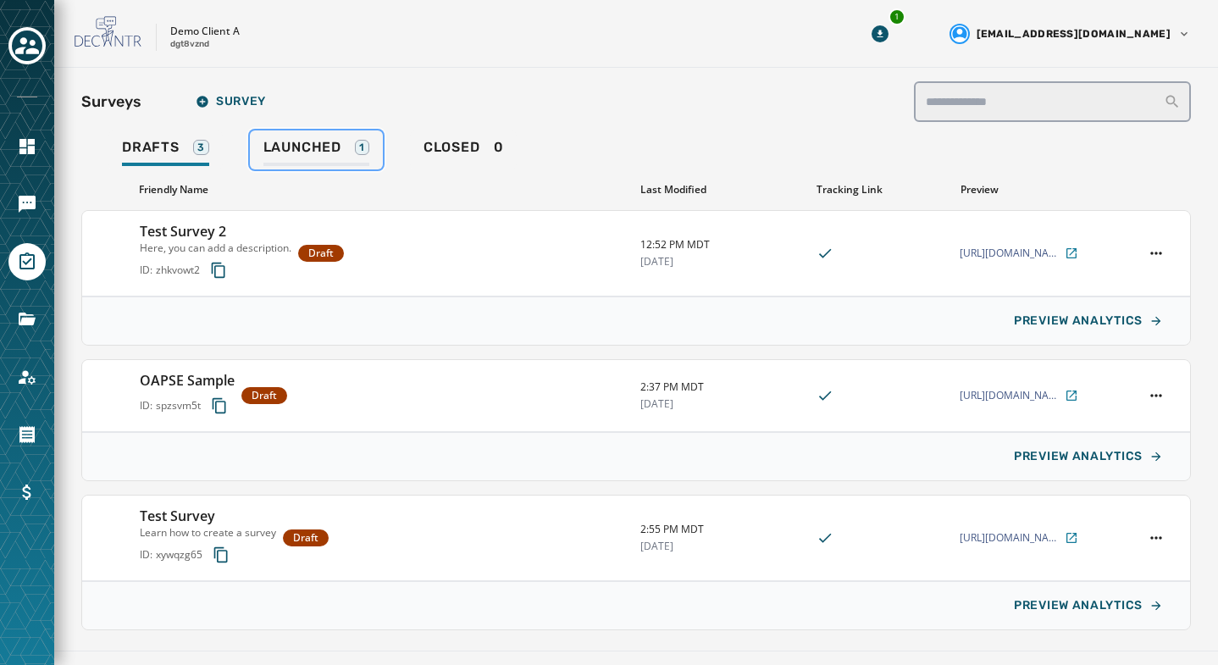
click at [320, 141] on span "Launched" at bounding box center [302, 147] width 78 height 17
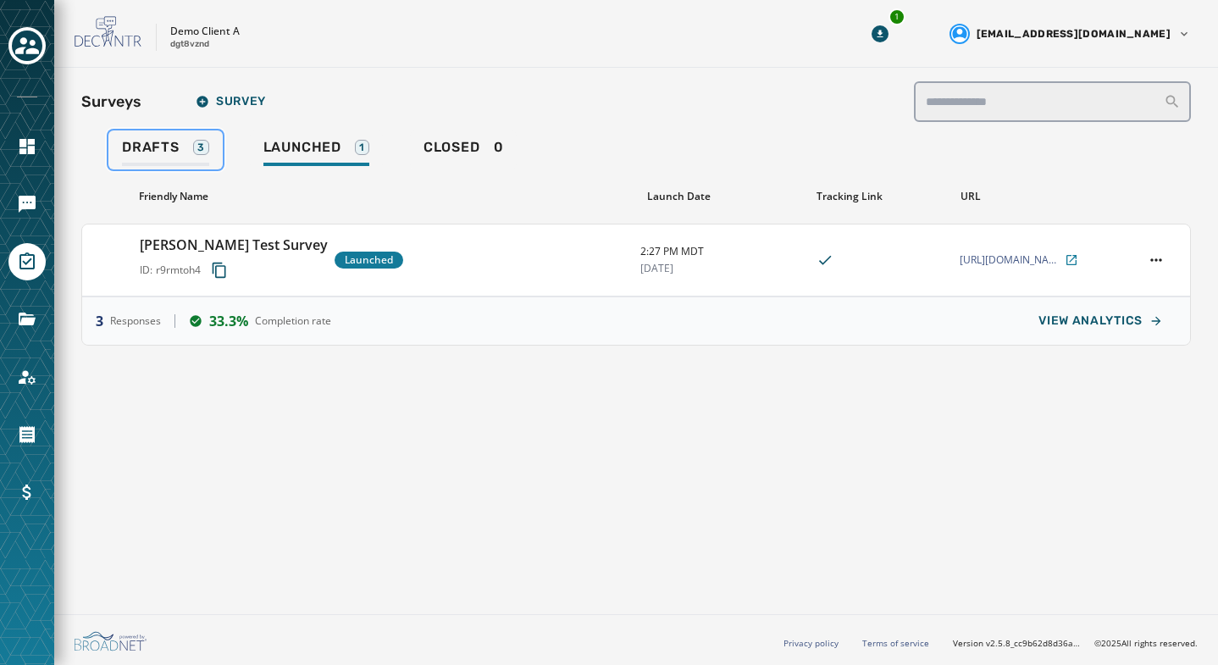
click at [150, 146] on span "Drafts" at bounding box center [151, 147] width 58 height 17
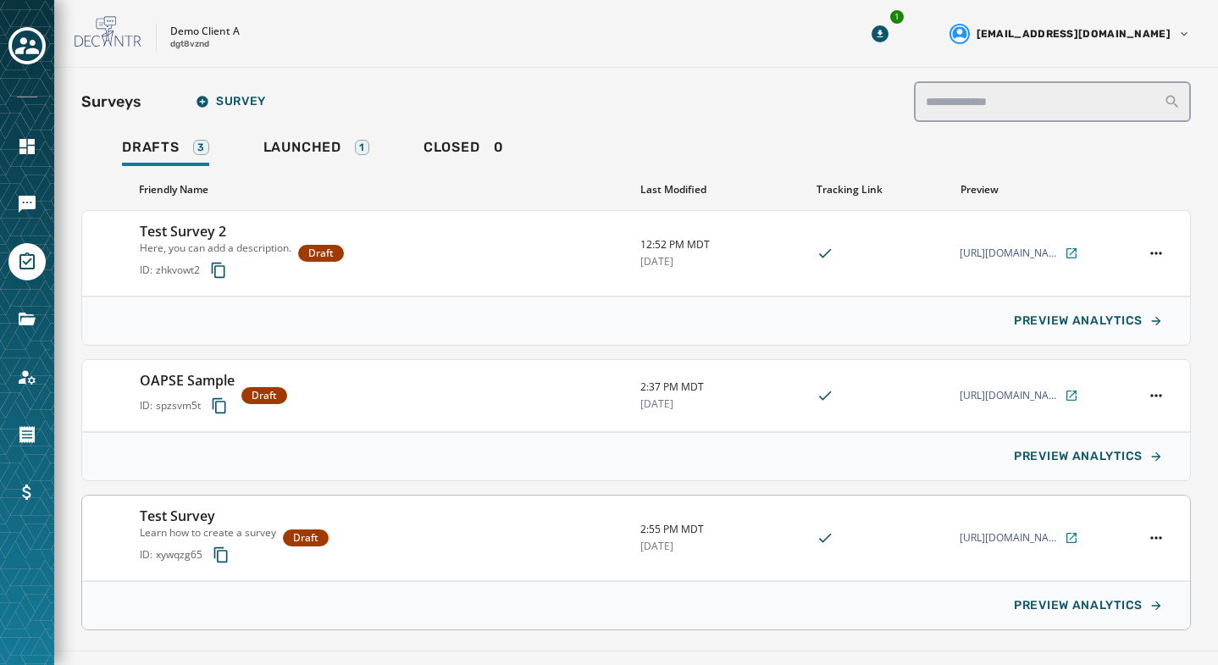
click at [427, 522] on div "Test Survey Learn how to create a survey ID: xywqzg65 Draft" at bounding box center [383, 537] width 487 height 64
type input "**********"
type textarea "**********"
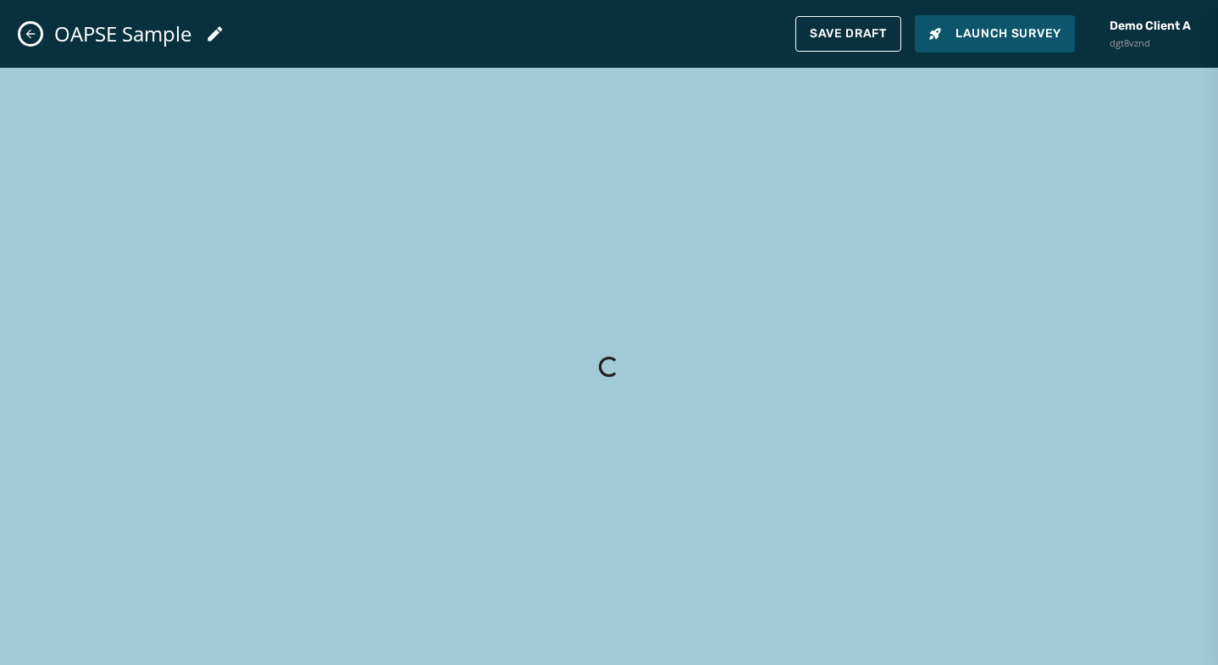
type input "**********"
type textarea "**********"
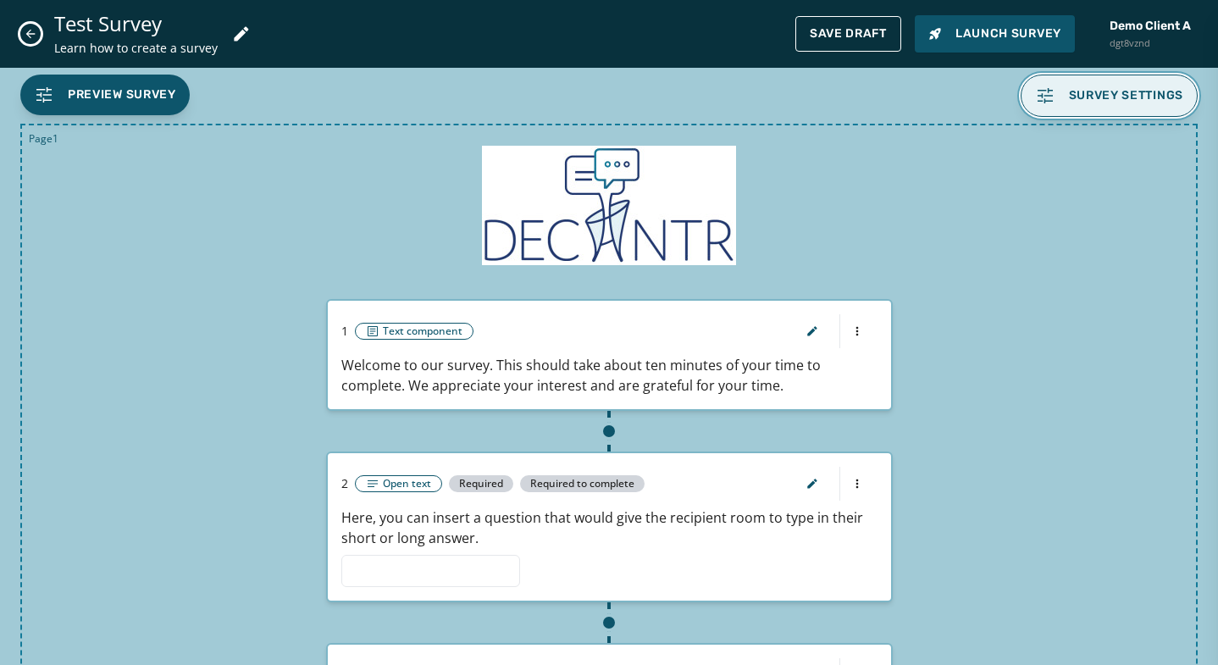
click at [1127, 100] on span "Survey settings" at bounding box center [1126, 96] width 115 height 14
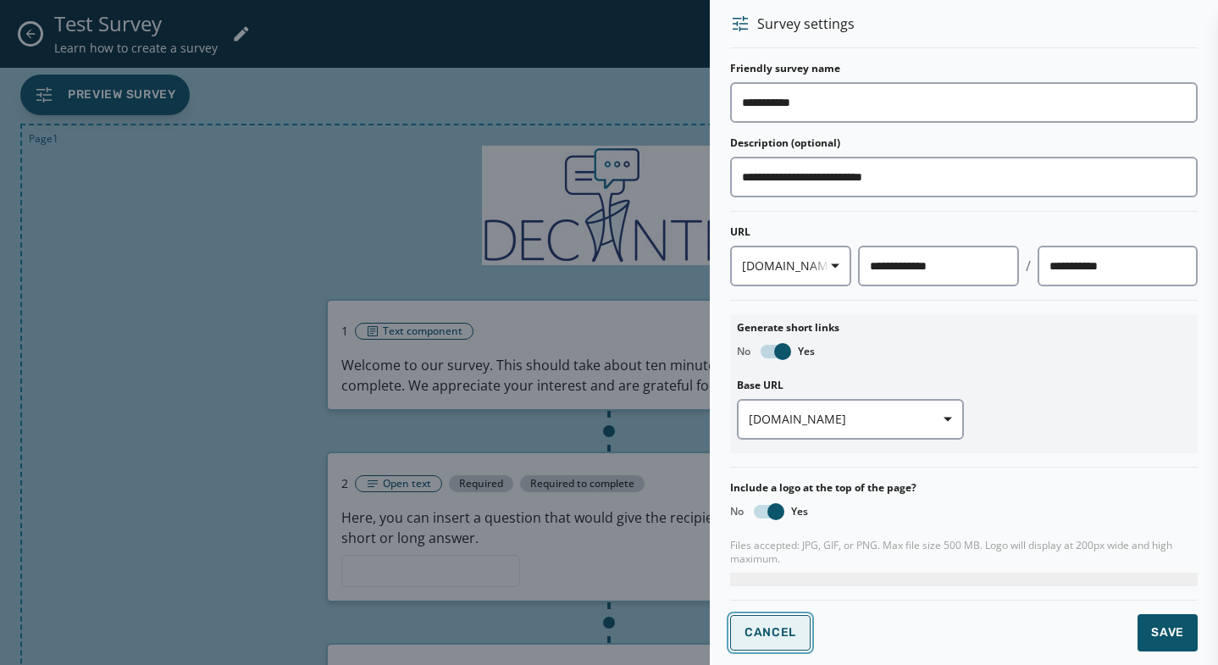
click at [771, 591] on span "Cancel" at bounding box center [770, 633] width 52 height 14
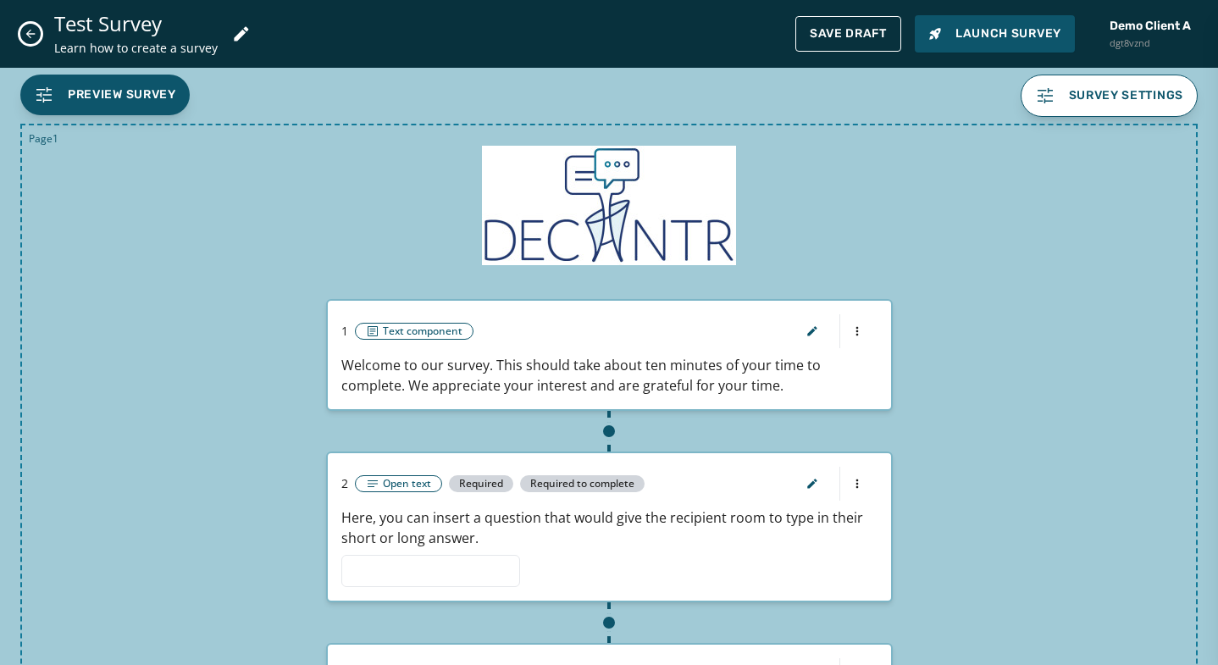
click at [31, 36] on icon "Close admin drawer" at bounding box center [31, 34] width 14 height 14
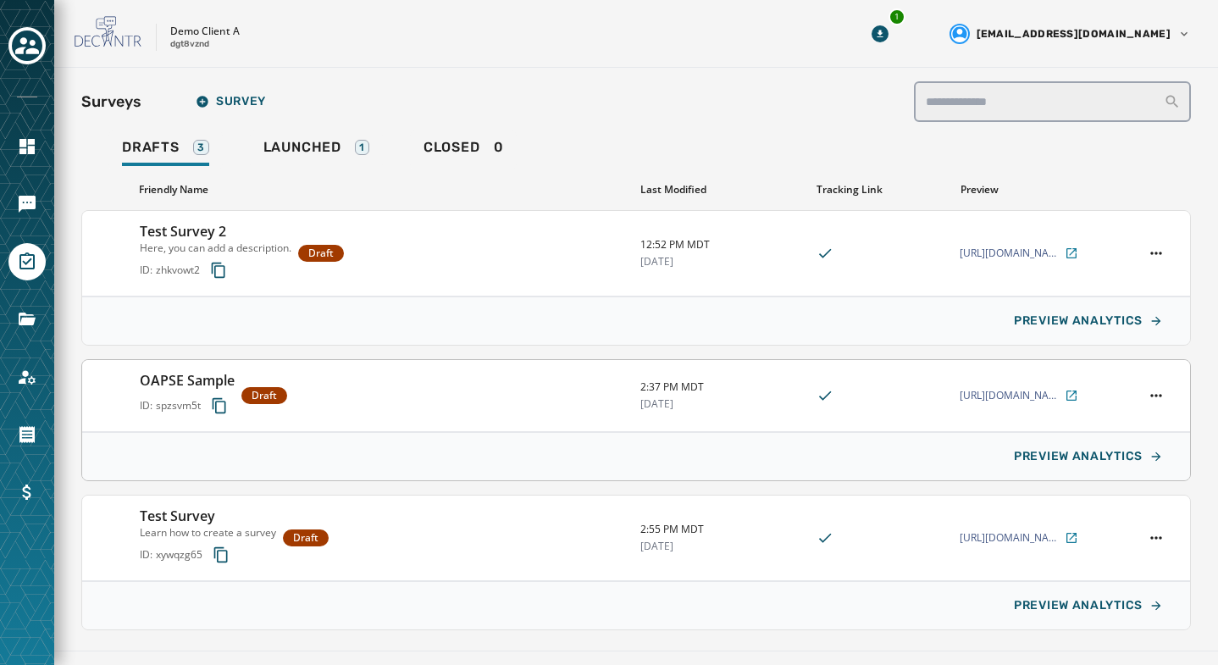
click at [418, 398] on div "OAPSE Sample ID: spzsvm5t Draft" at bounding box center [383, 395] width 487 height 51
type input "**********"
type textarea "**********"
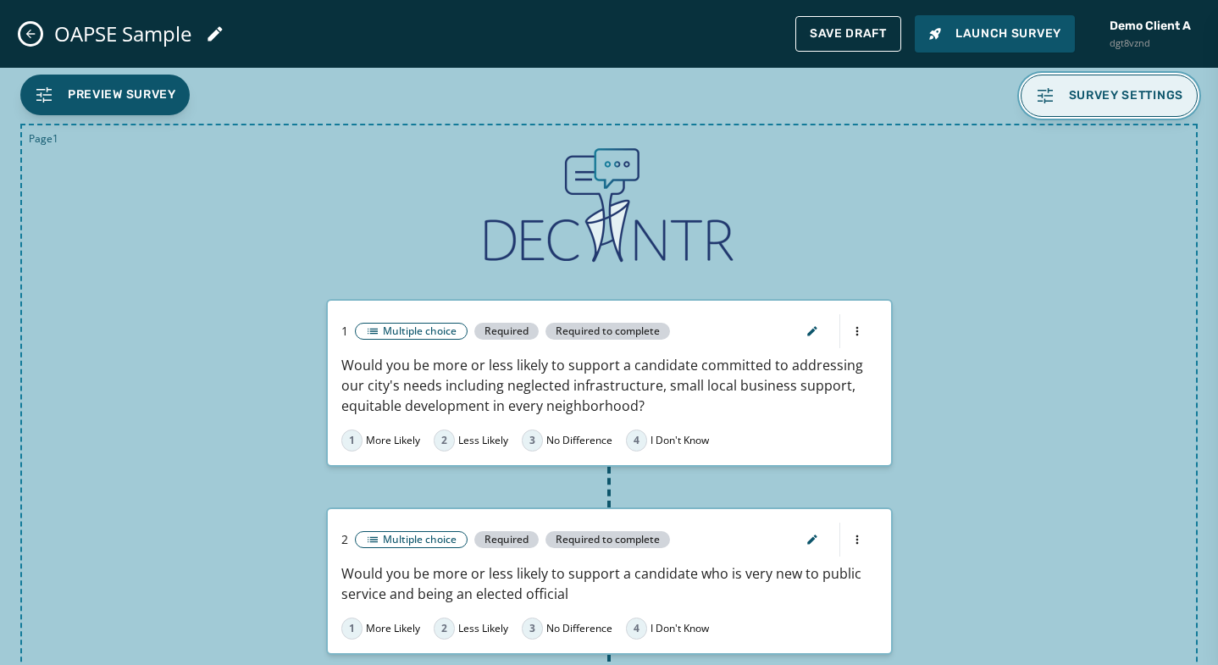
click at [1115, 99] on span "Survey settings" at bounding box center [1126, 96] width 115 height 14
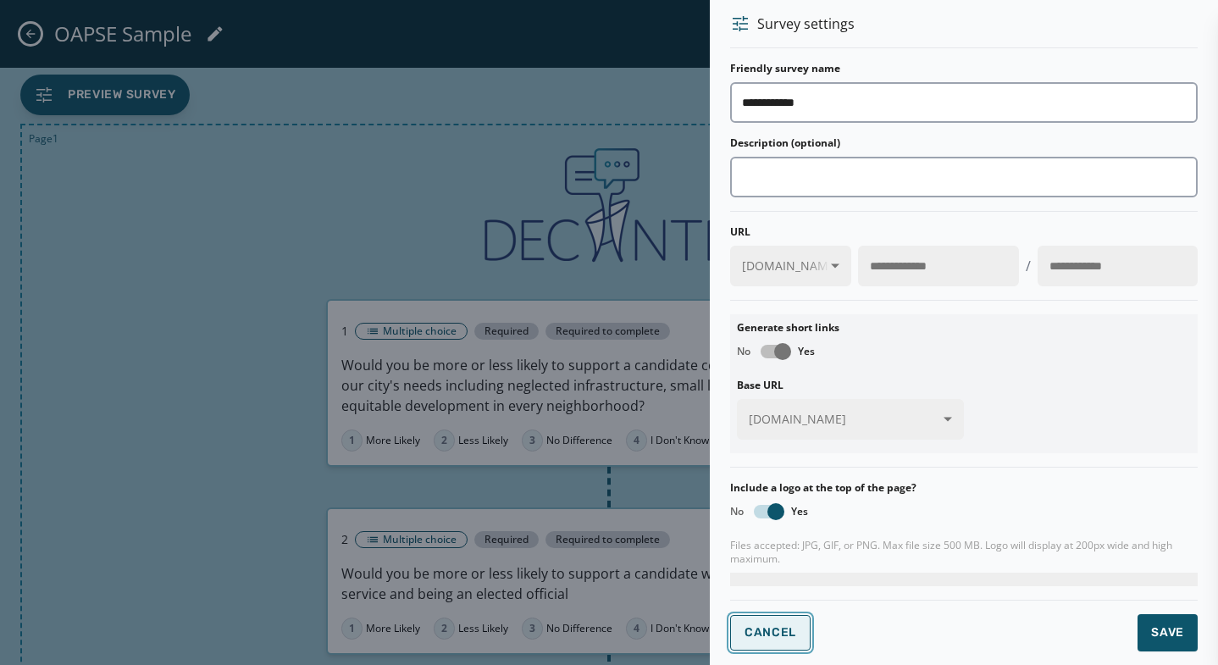
click at [765, 591] on span "Cancel" at bounding box center [770, 633] width 52 height 14
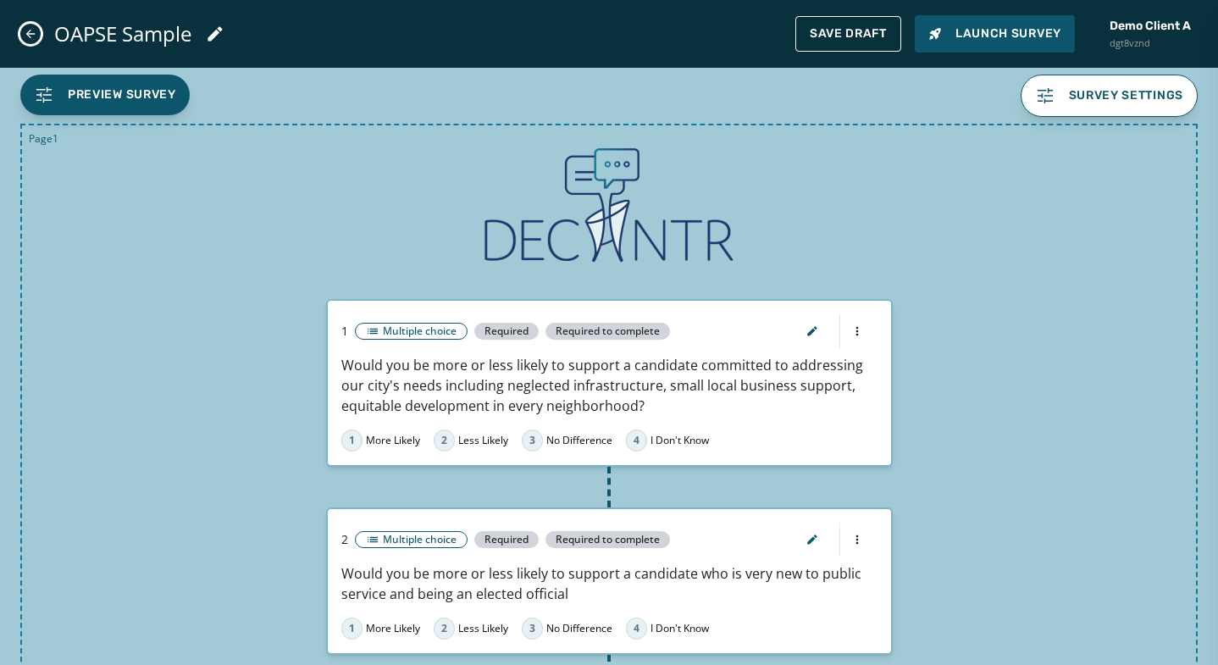
click at [33, 28] on icon "Close admin drawer" at bounding box center [31, 34] width 14 height 14
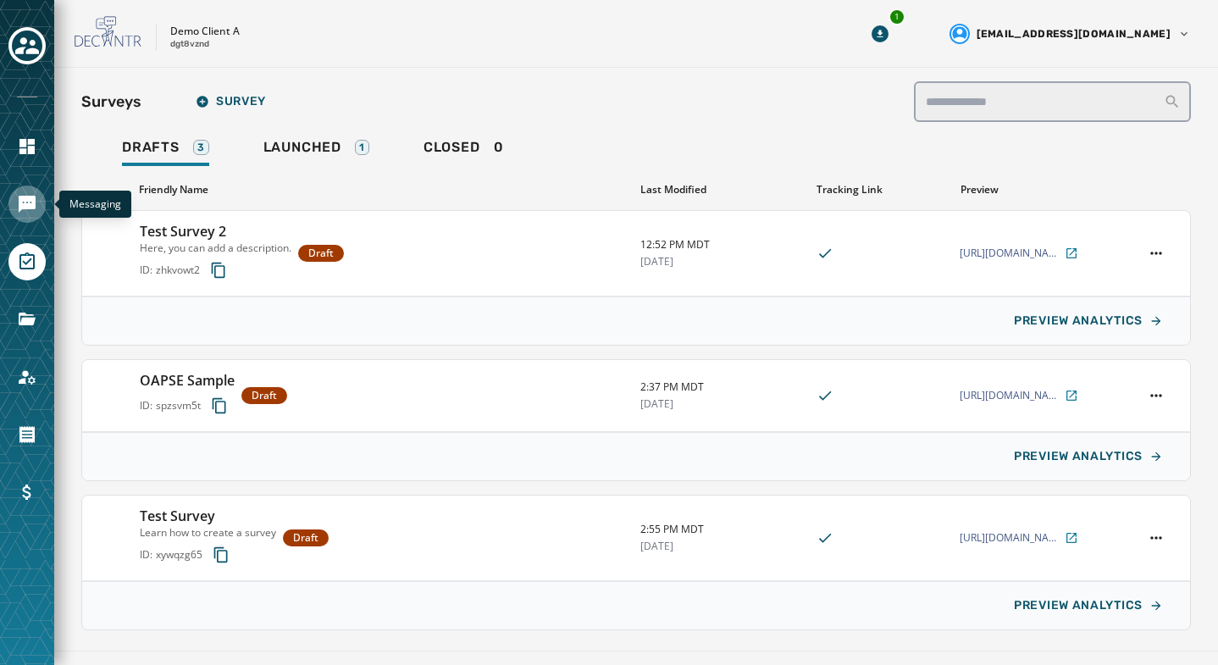
click at [28, 204] on icon "Navigate to Messaging" at bounding box center [27, 204] width 17 height 17
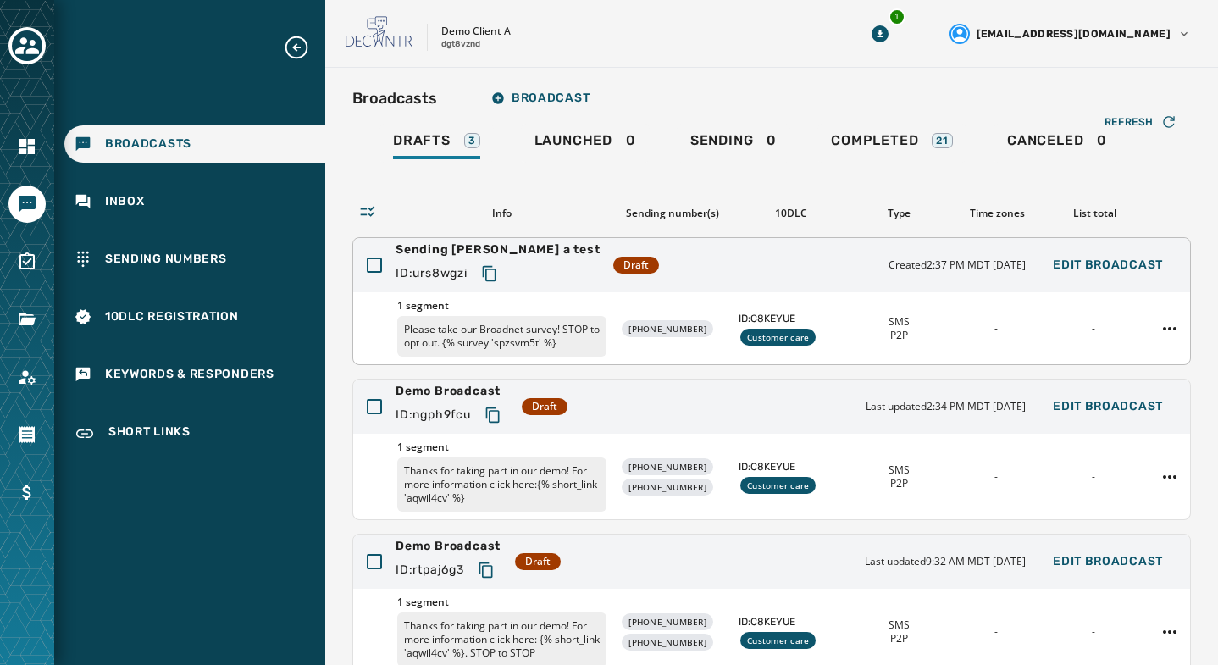
click at [665, 262] on div "Sending [PERSON_NAME] a test ID: urs8wgzi Draft Created 2:37 PM MDT [DATE] Edit…" at bounding box center [771, 265] width 837 height 54
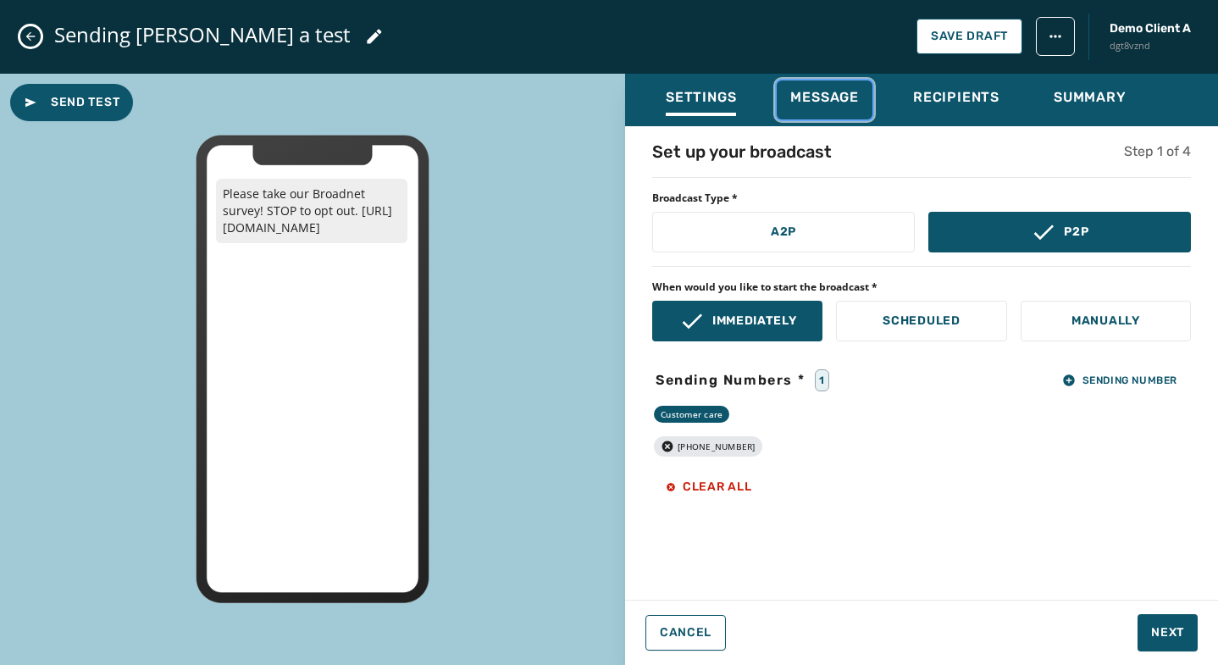
click at [835, 93] on span "Message" at bounding box center [824, 97] width 69 height 17
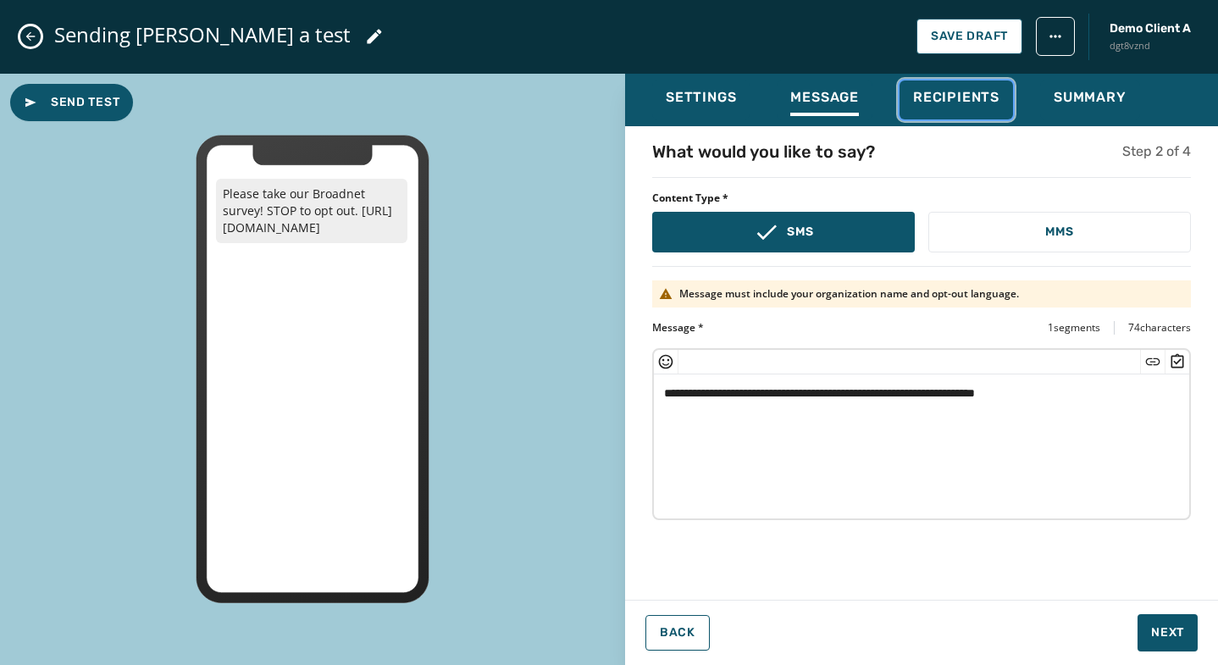
click at [943, 97] on span "Recipients" at bounding box center [956, 97] width 86 height 17
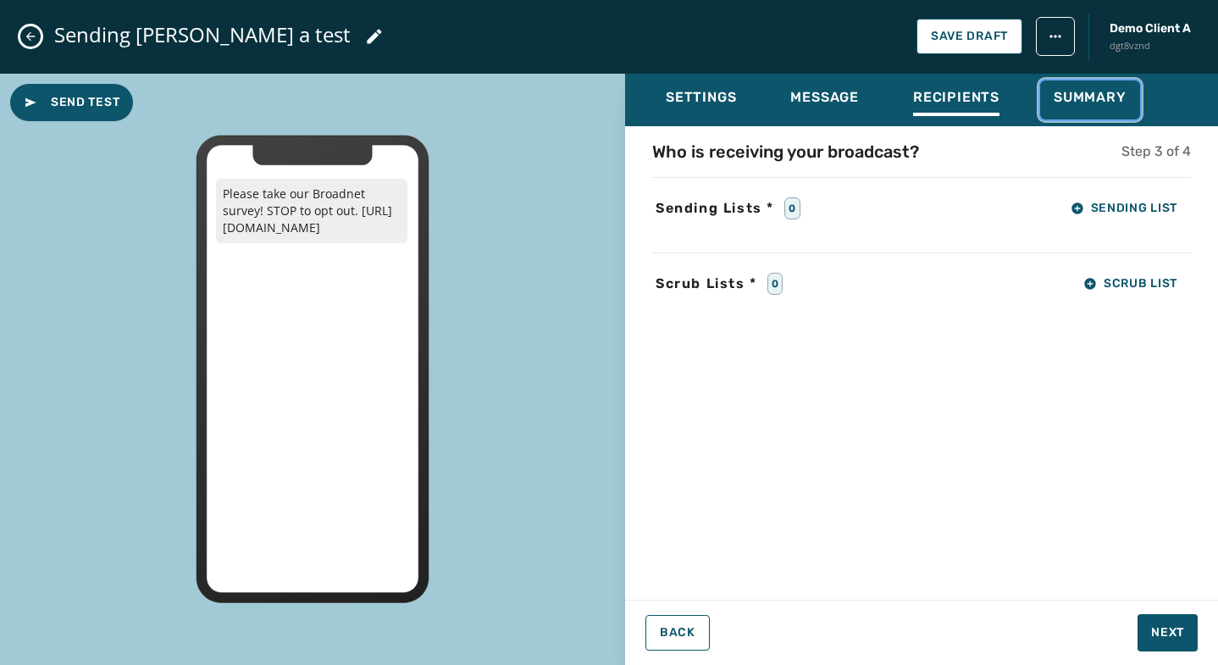
click at [1100, 97] on span "Summary" at bounding box center [1089, 97] width 73 height 17
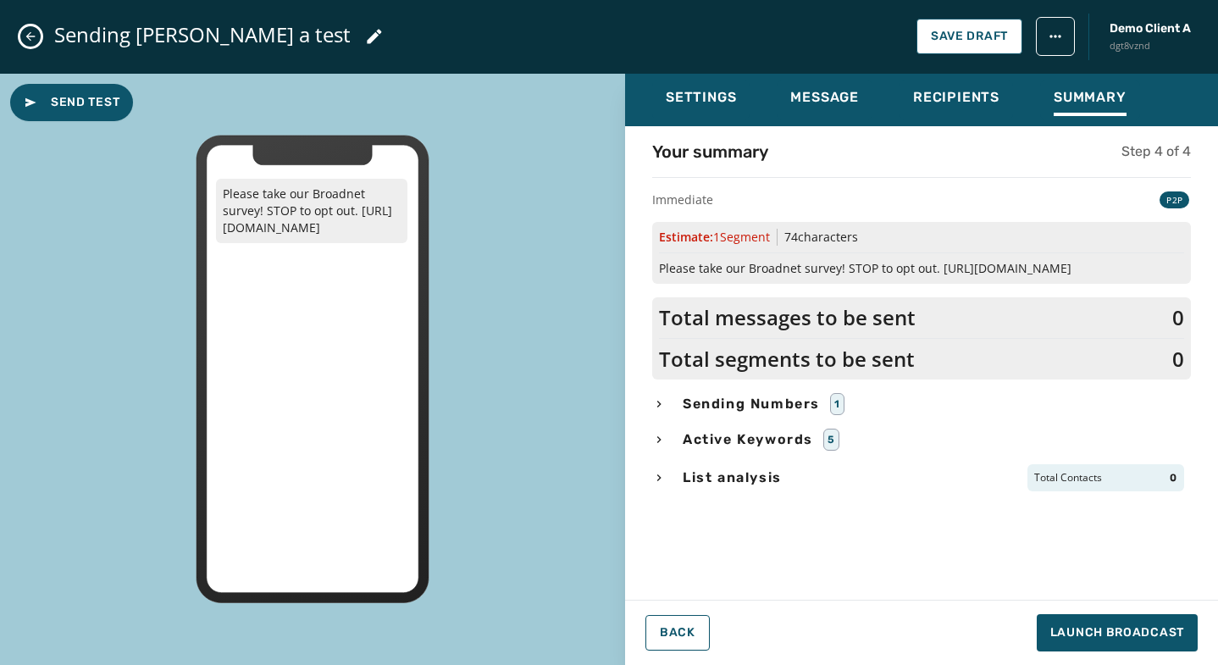
click at [31, 34] on icon "Close admin drawer" at bounding box center [31, 37] width 14 height 14
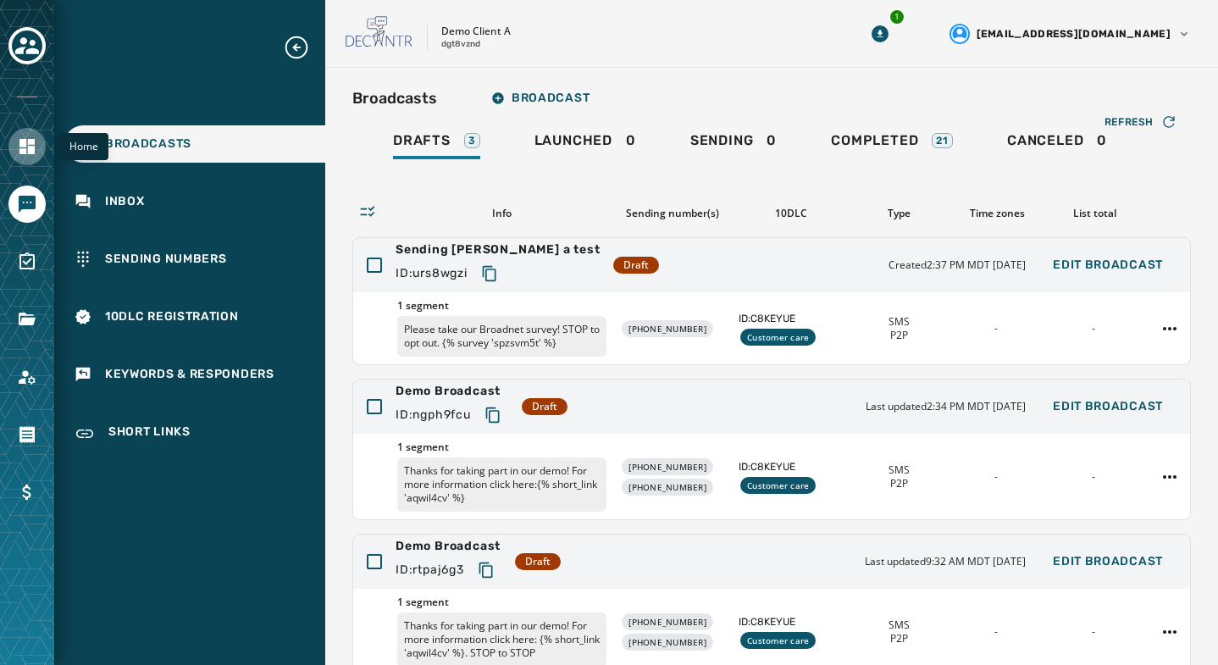
click at [29, 141] on icon "Navigate to Home" at bounding box center [26, 146] width 15 height 15
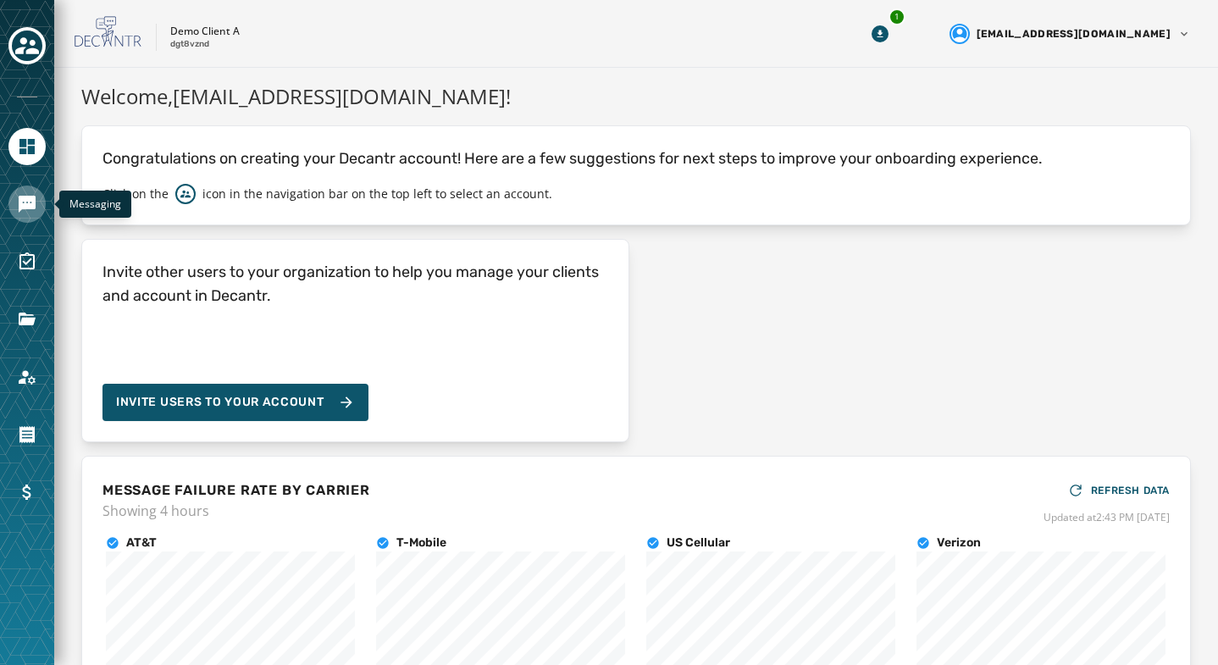
click at [29, 197] on icon "Navigate to Messaging" at bounding box center [27, 204] width 17 height 17
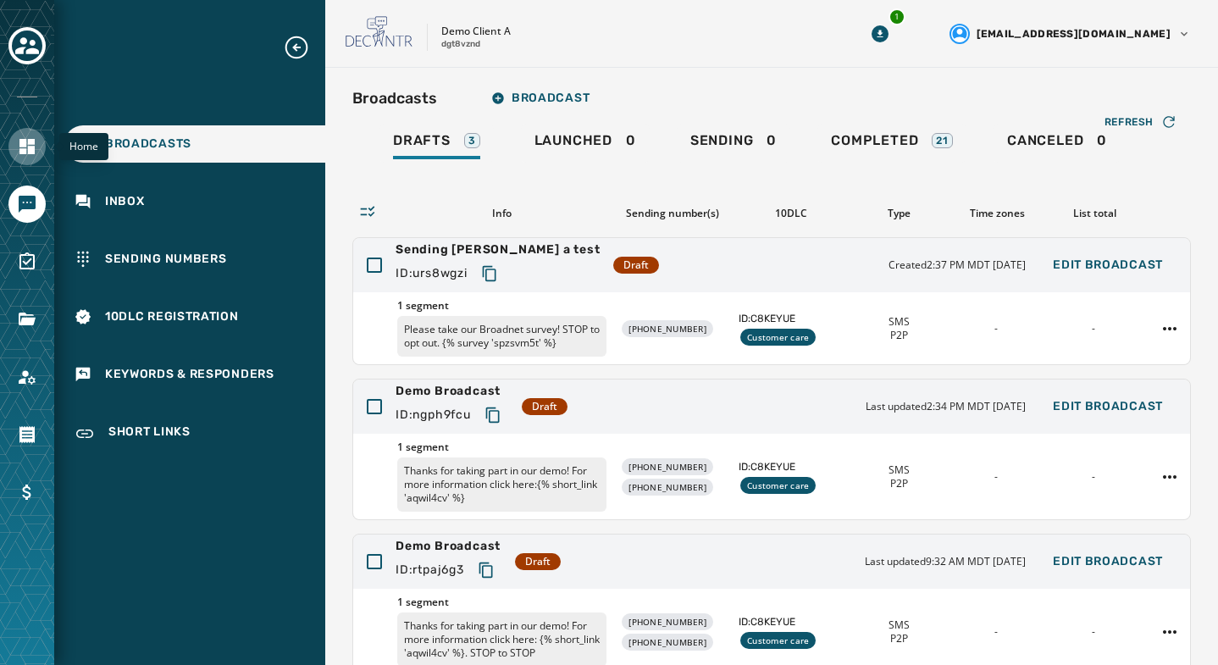
click at [27, 149] on icon "Navigate to Home" at bounding box center [27, 146] width 20 height 20
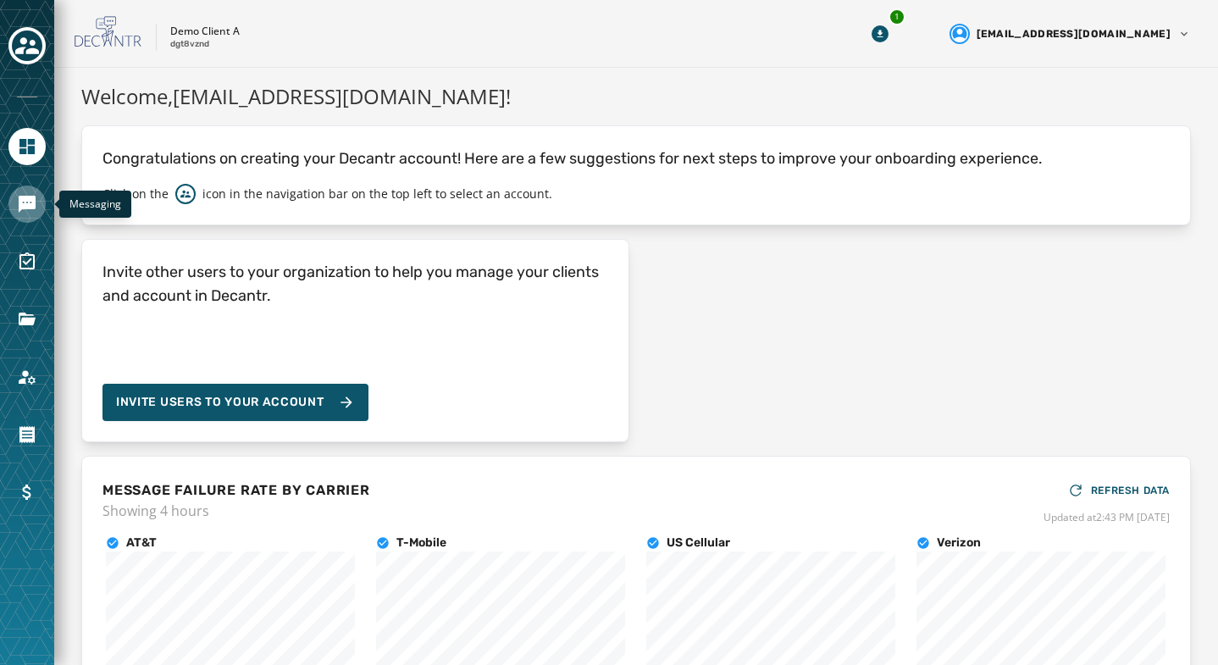
click at [27, 197] on icon "Navigate to Messaging" at bounding box center [27, 204] width 17 height 17
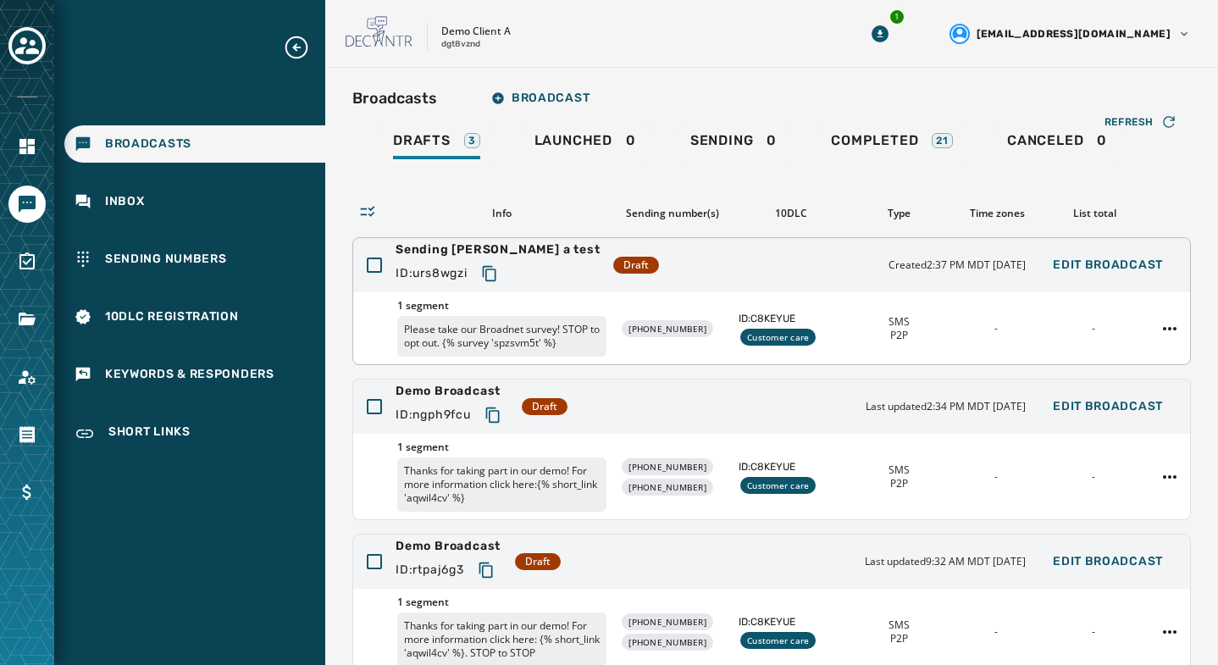
click at [673, 269] on div "Sending [PERSON_NAME] a test ID: urs8wgzi Draft Created 2:37 PM MDT [DATE] Edit…" at bounding box center [771, 265] width 837 height 54
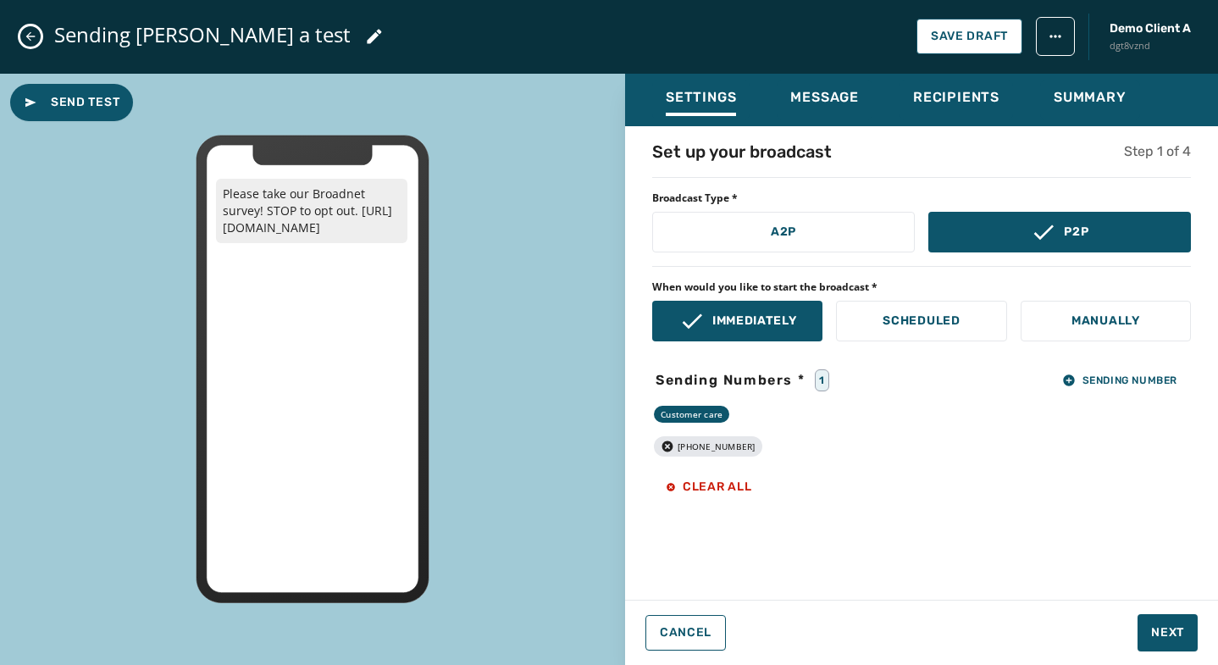
click at [1064, 37] on html "Broadcasts Inbox Sending Numbers 10DLC Registration Keywords & Responders Short…" at bounding box center [609, 332] width 1218 height 665
click at [999, 138] on html "Broadcasts Inbox Sending Numbers 10DLC Registration Keywords & Responders Short…" at bounding box center [609, 332] width 1218 height 665
click at [935, 94] on span "Recipients" at bounding box center [956, 97] width 86 height 17
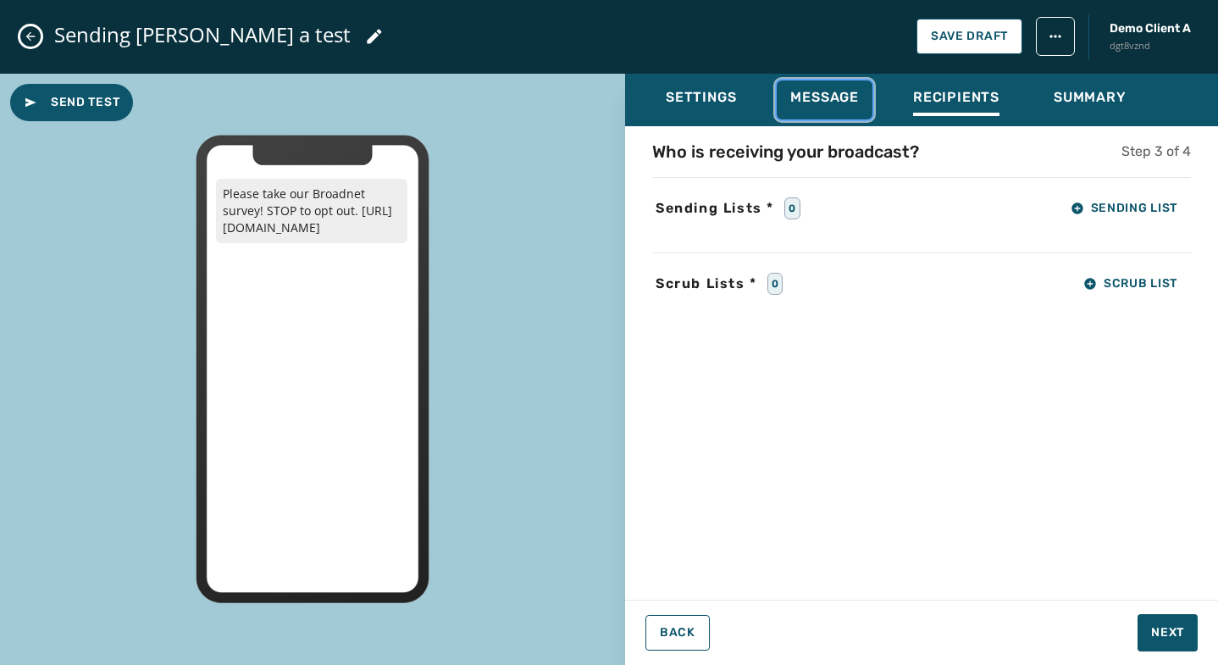
click at [842, 91] on span "Message" at bounding box center [824, 97] width 69 height 17
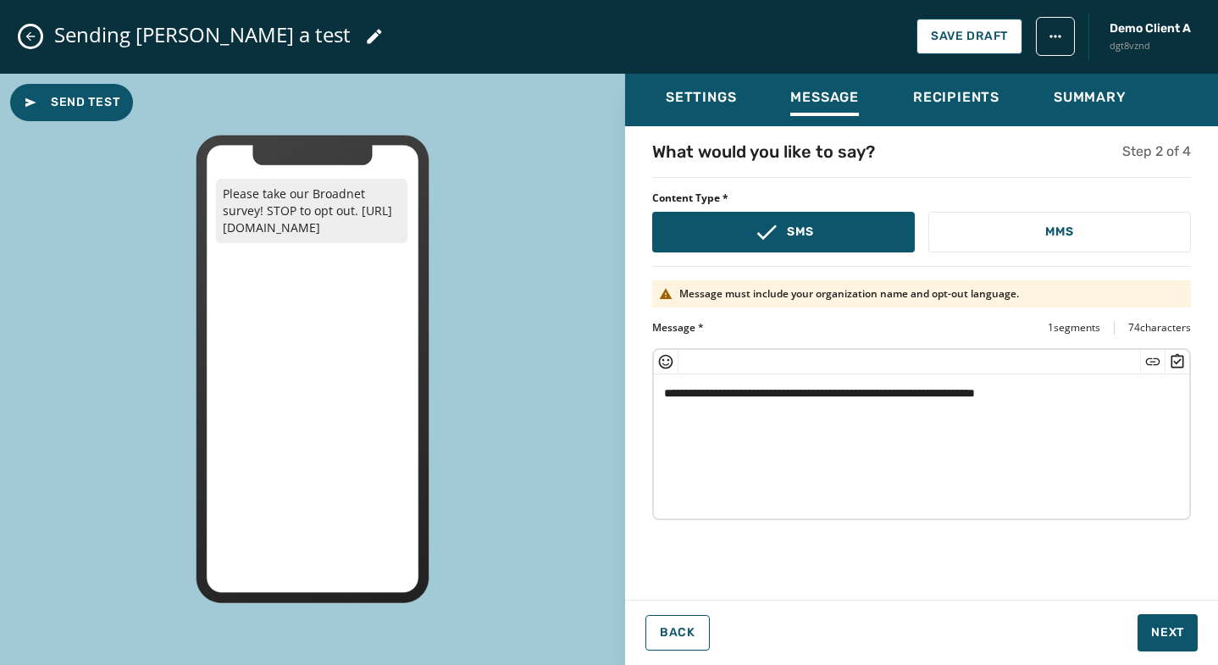
click at [28, 32] on icon "Close admin drawer" at bounding box center [31, 37] width 14 height 14
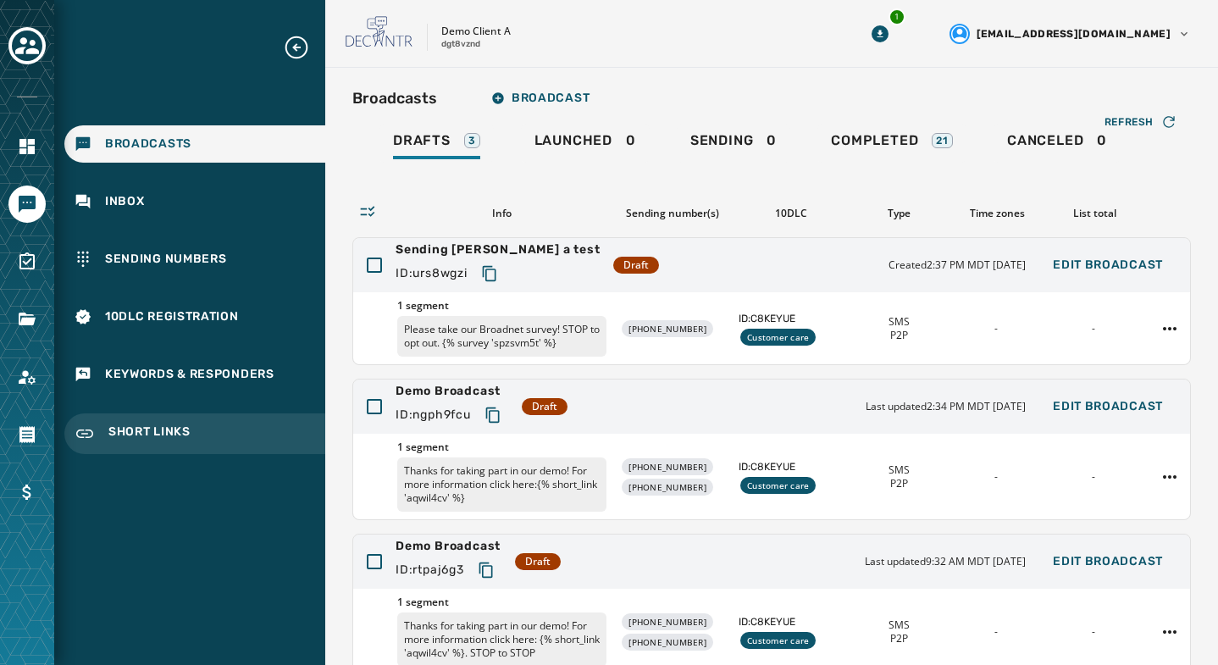
click at [156, 433] on span "Short Links" at bounding box center [149, 433] width 82 height 20
